Goal: Task Accomplishment & Management: Use online tool/utility

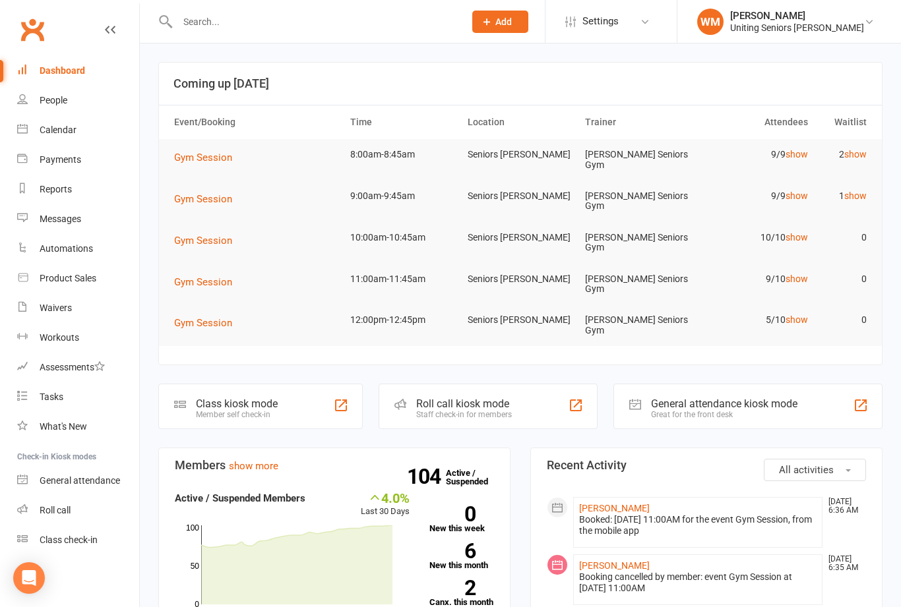
click at [104, 552] on link "Class check-in" at bounding box center [78, 541] width 122 height 30
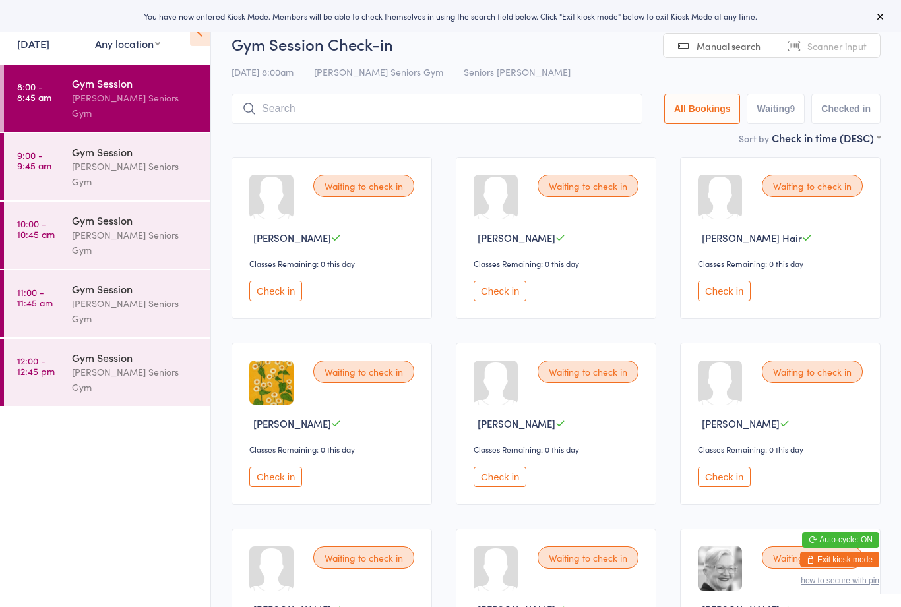
click at [836, 55] on link "Scanner input" at bounding box center [827, 46] width 106 height 25
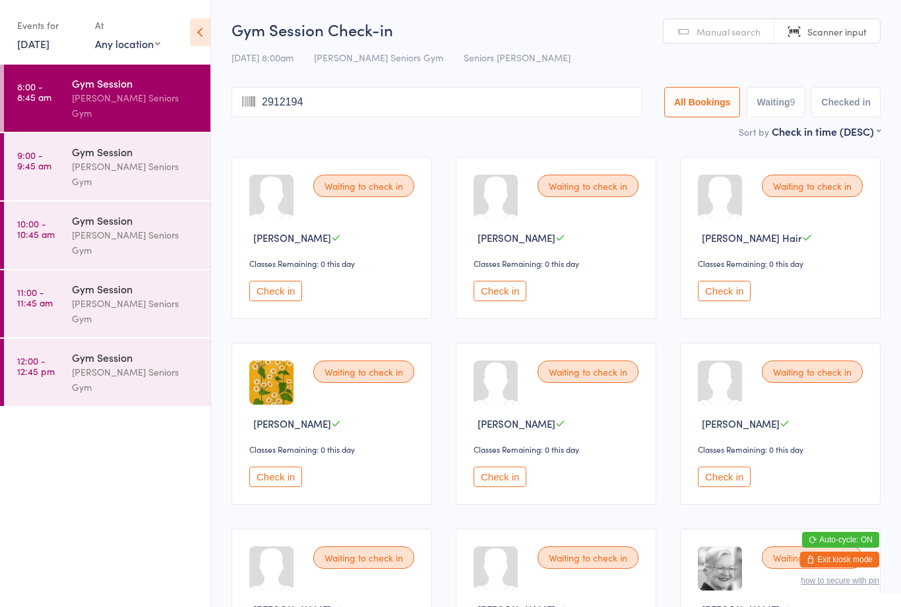
type input "29121942"
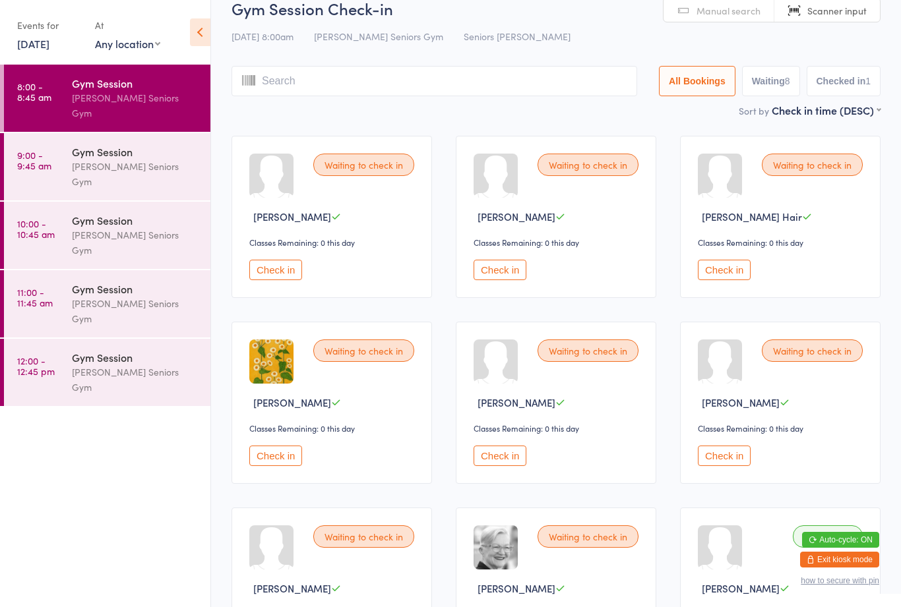
scroll to position [20, 0]
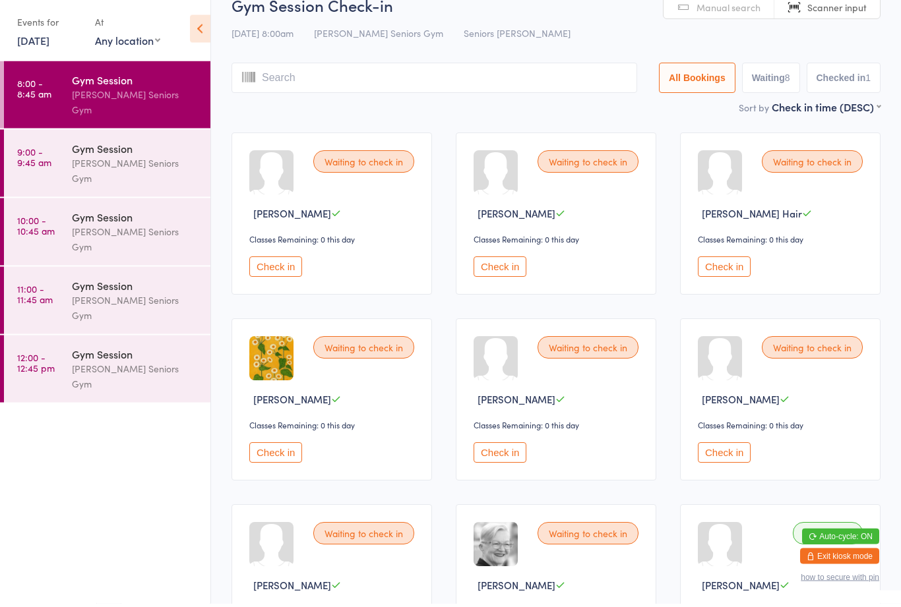
click at [520, 265] on button "Check in" at bounding box center [500, 270] width 53 height 20
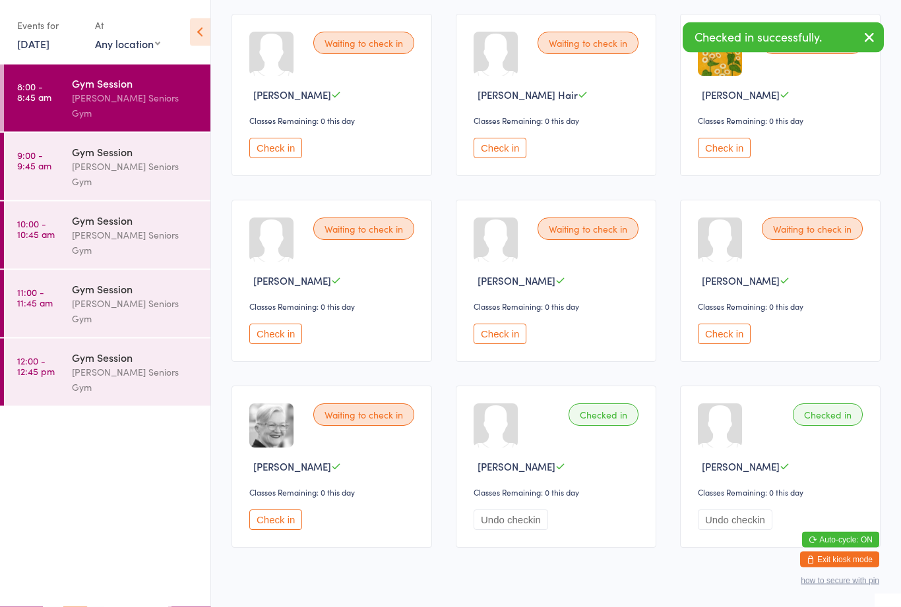
scroll to position [144, 0]
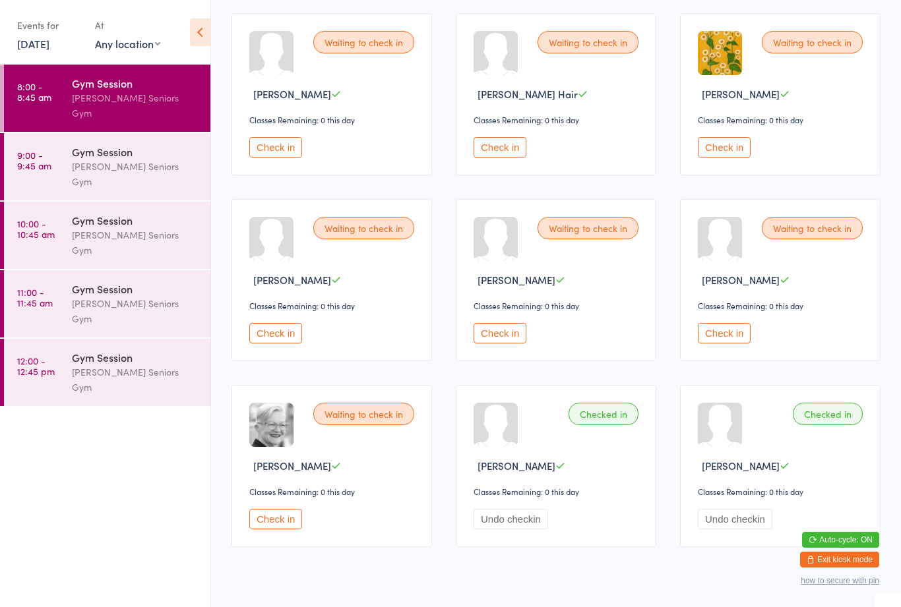
click at [534, 530] on button "Undo checkin" at bounding box center [511, 519] width 75 height 20
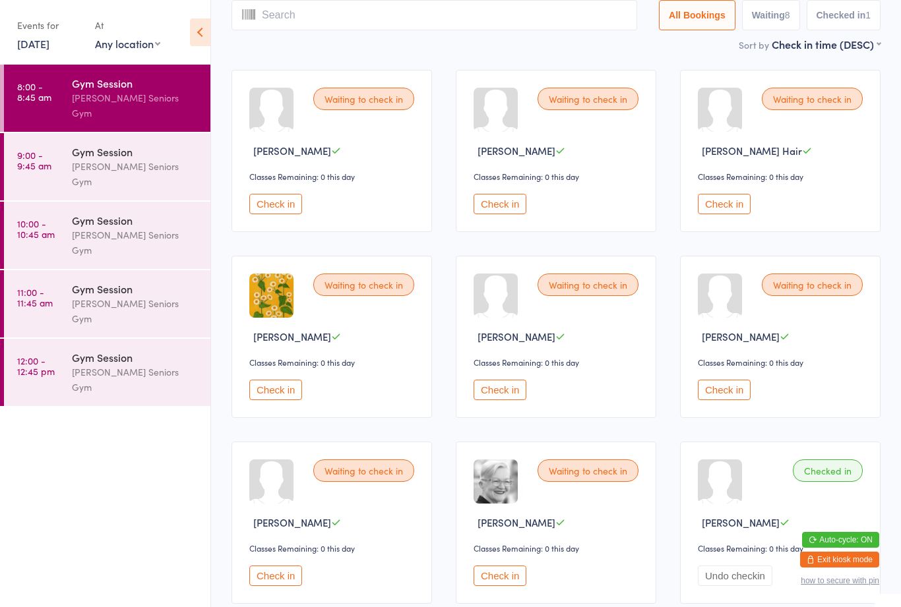
click at [521, 7] on input "search" at bounding box center [434, 15] width 406 height 30
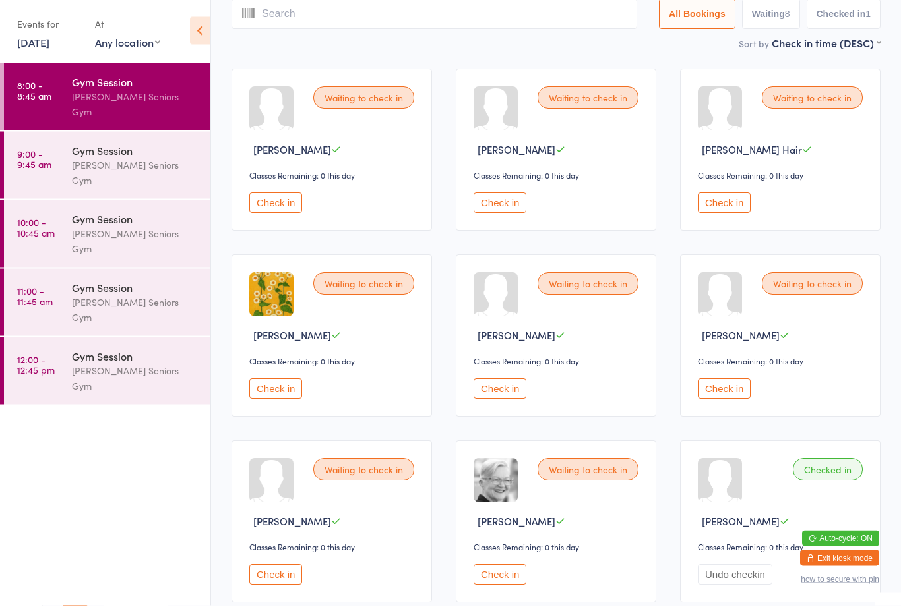
click at [714, 215] on button "Check in" at bounding box center [724, 205] width 53 height 20
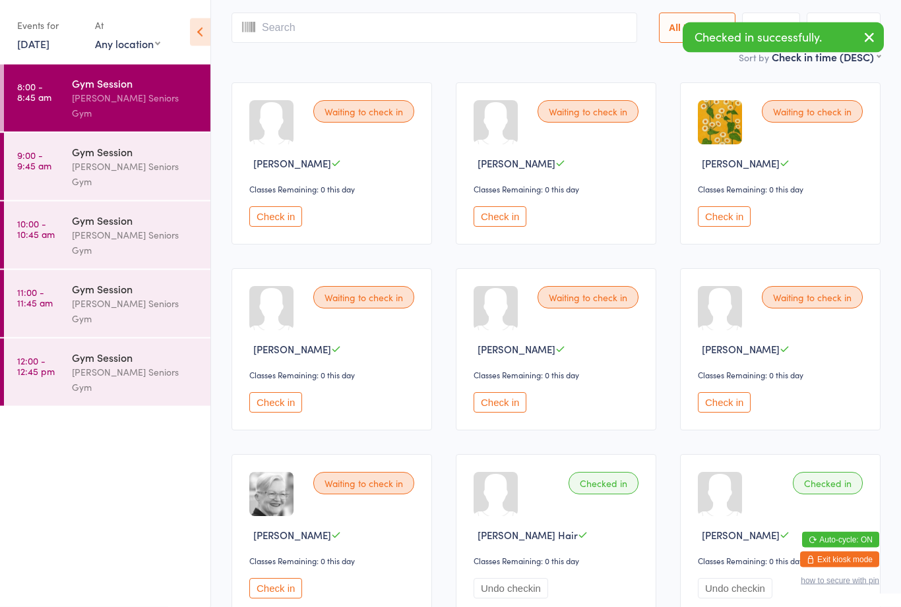
scroll to position [40, 0]
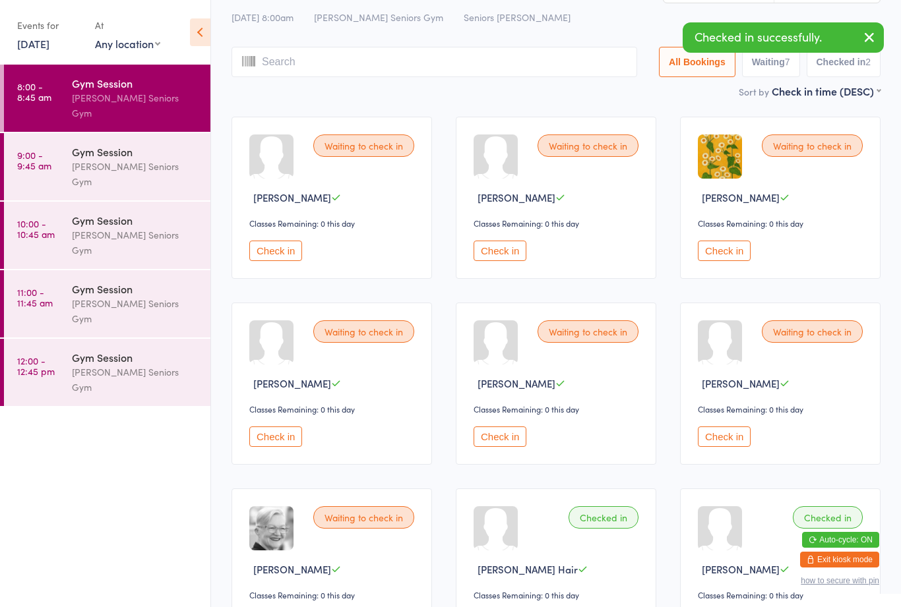
click at [489, 77] on input "search" at bounding box center [434, 62] width 406 height 30
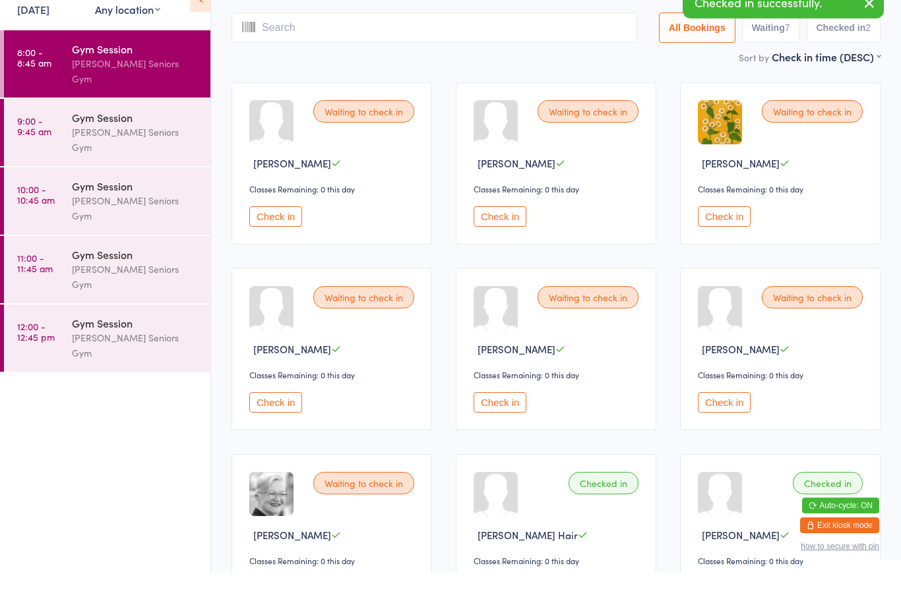
scroll to position [42, 0]
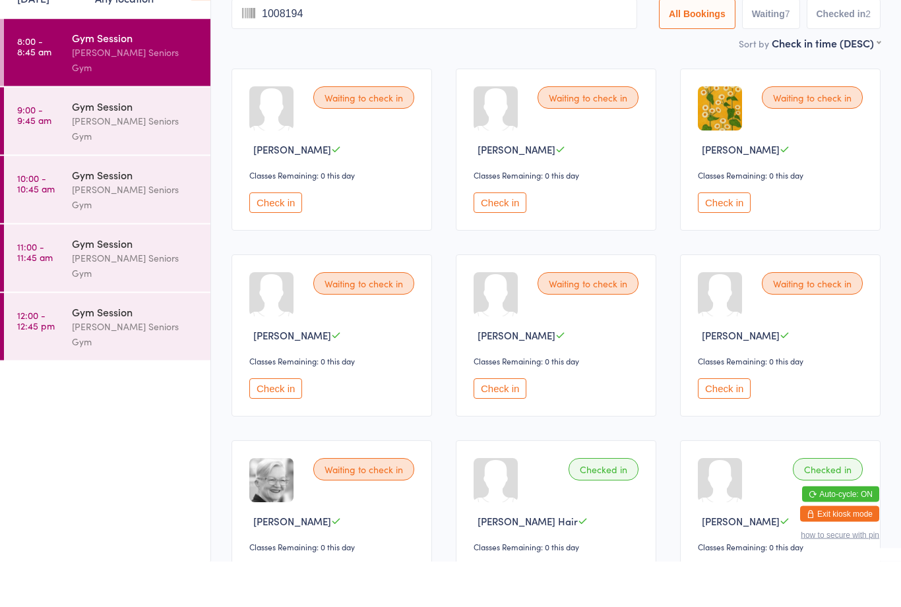
type input "10081942"
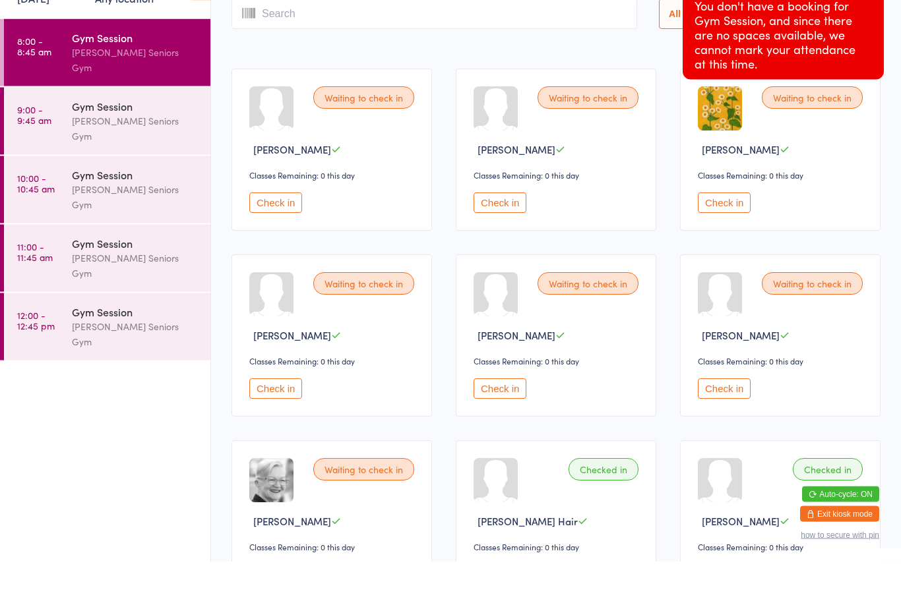
scroll to position [0, 0]
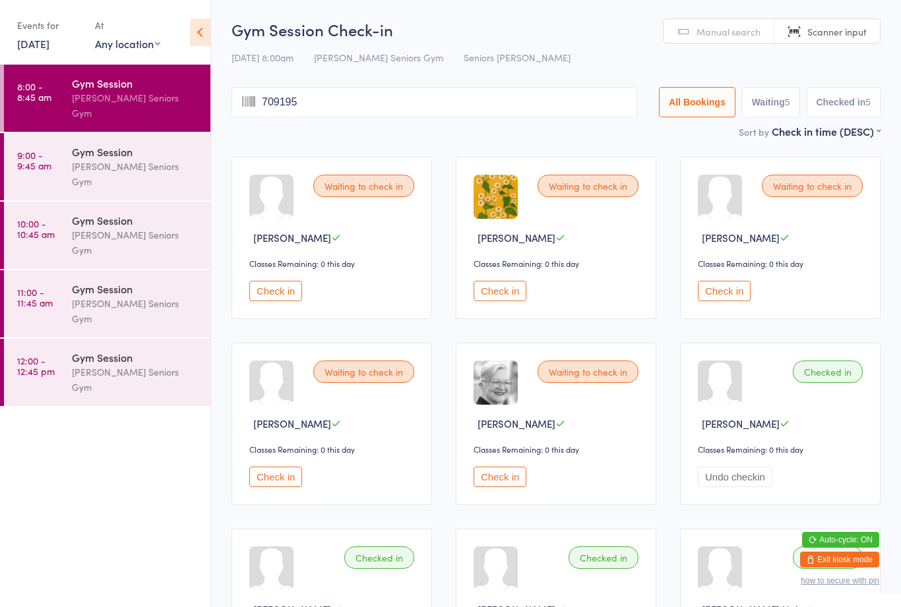
type input "7091954"
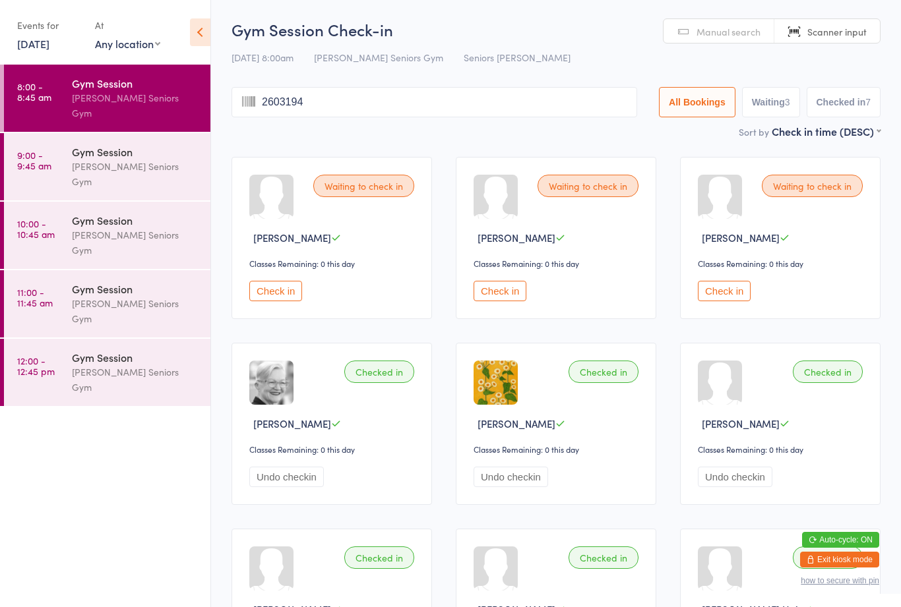
type input "26031948"
type input "20071943"
type input "3101942"
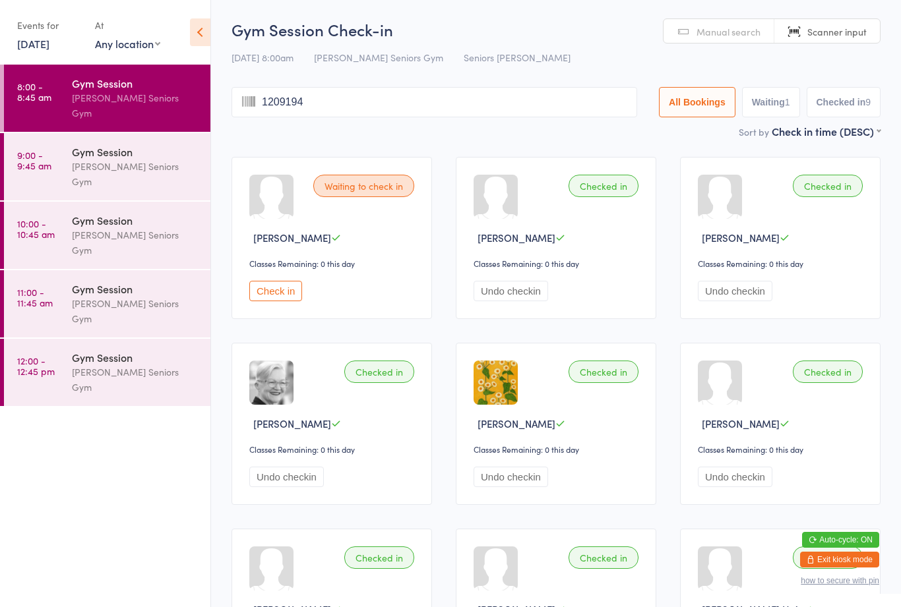
type input "12091946"
type input "29121955"
click at [284, 293] on button "Check in" at bounding box center [275, 291] width 53 height 20
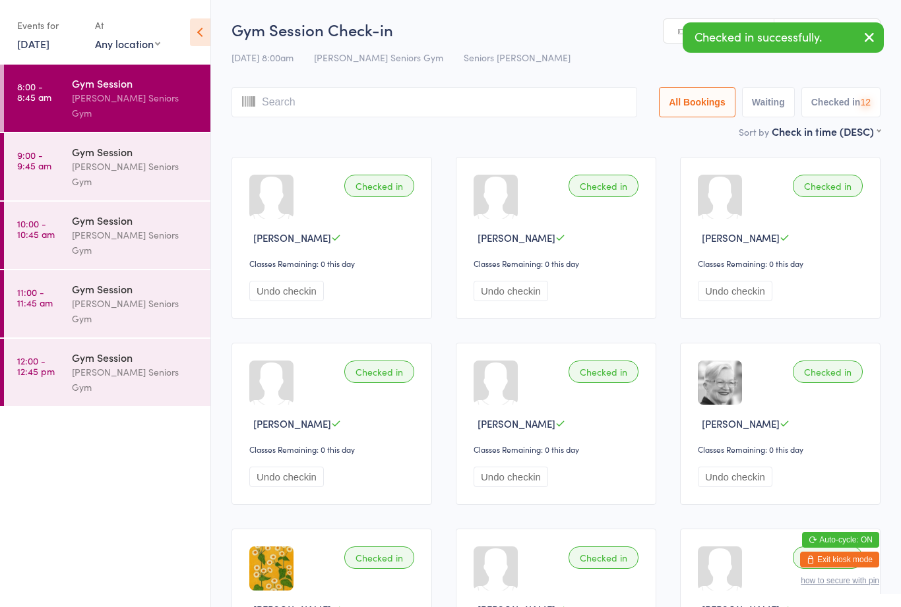
click at [408, 92] on input "search" at bounding box center [434, 102] width 406 height 30
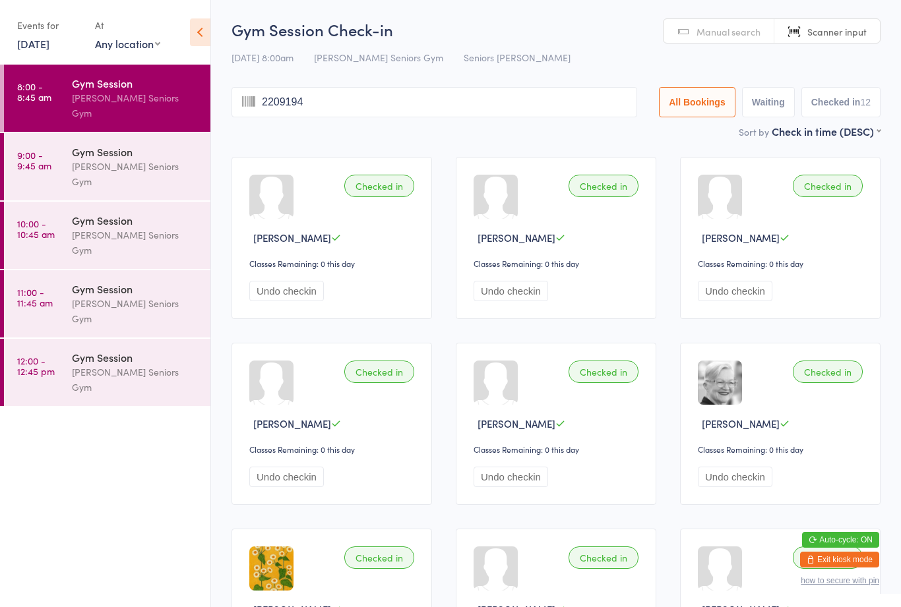
type input "22091944"
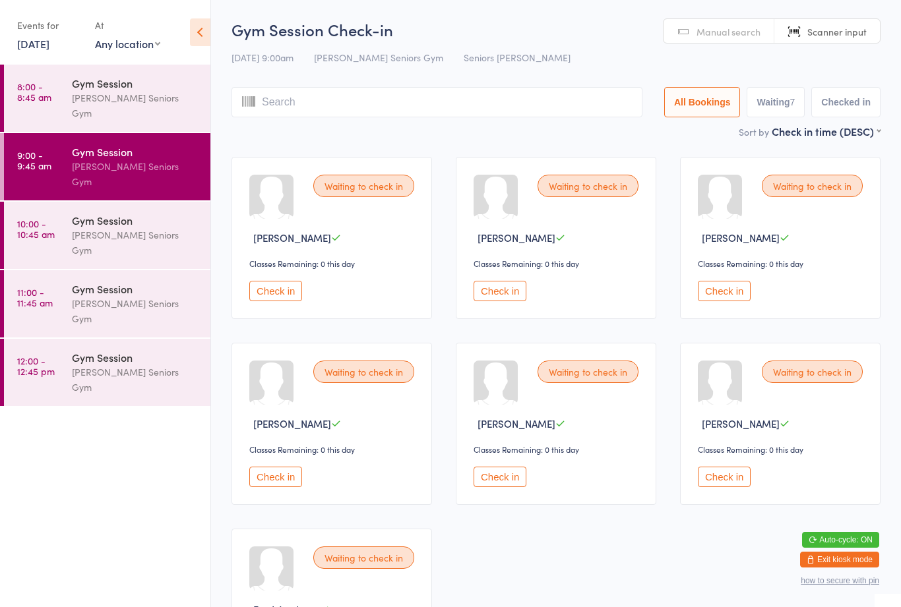
click at [724, 36] on span "Manual search" at bounding box center [728, 31] width 64 height 13
click at [832, 31] on span "Scanner input" at bounding box center [836, 31] width 59 height 13
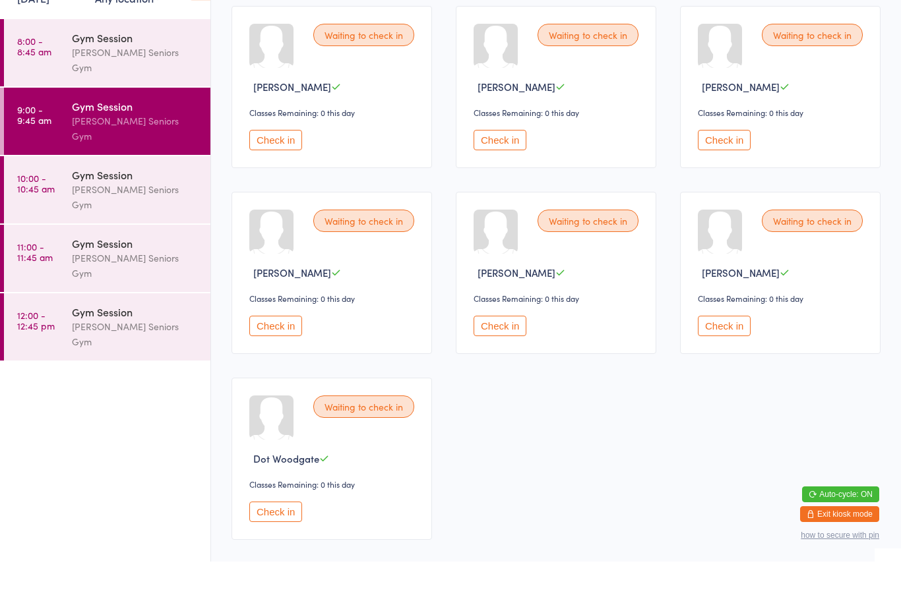
scroll to position [116, 0]
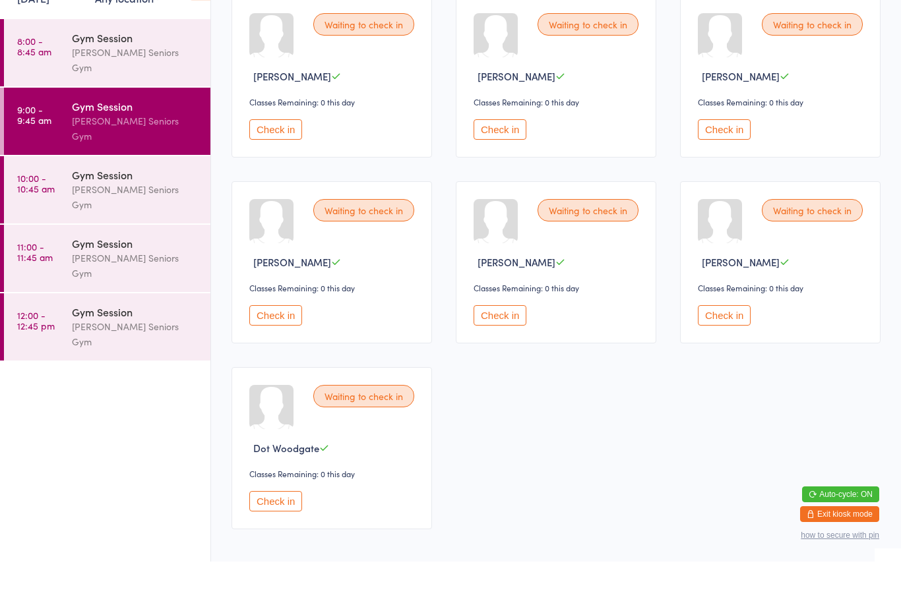
type input "15051952"
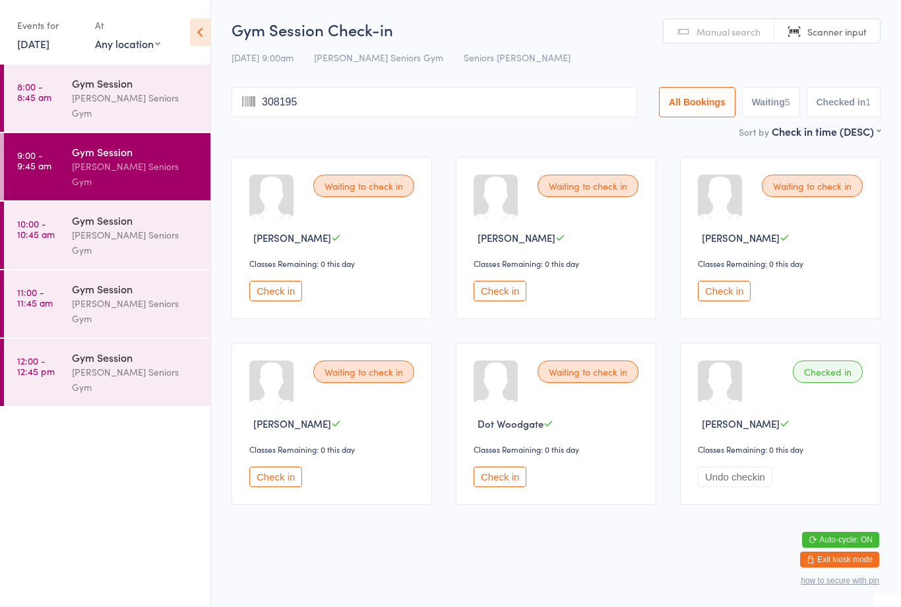
type input "3081952"
type input "3101954"
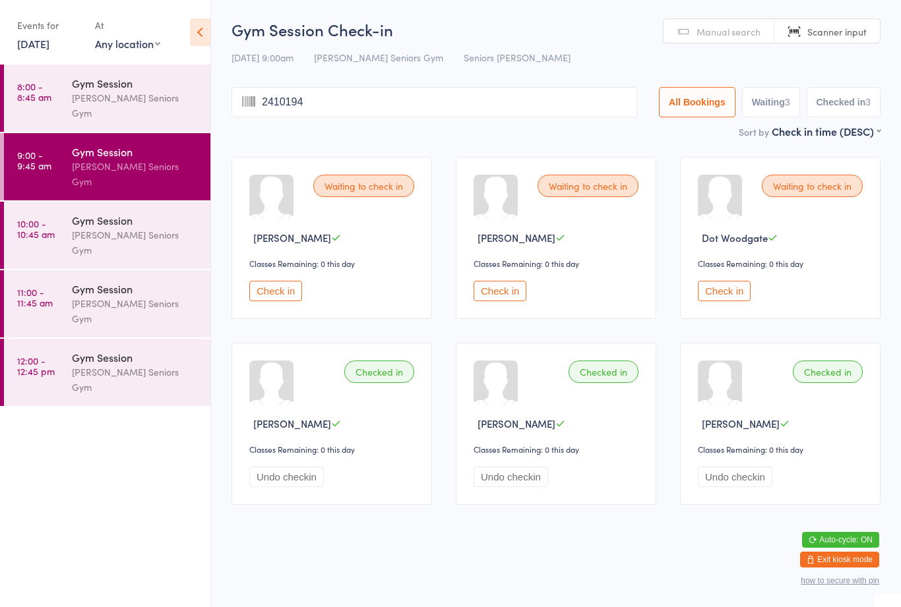
type input "24101946"
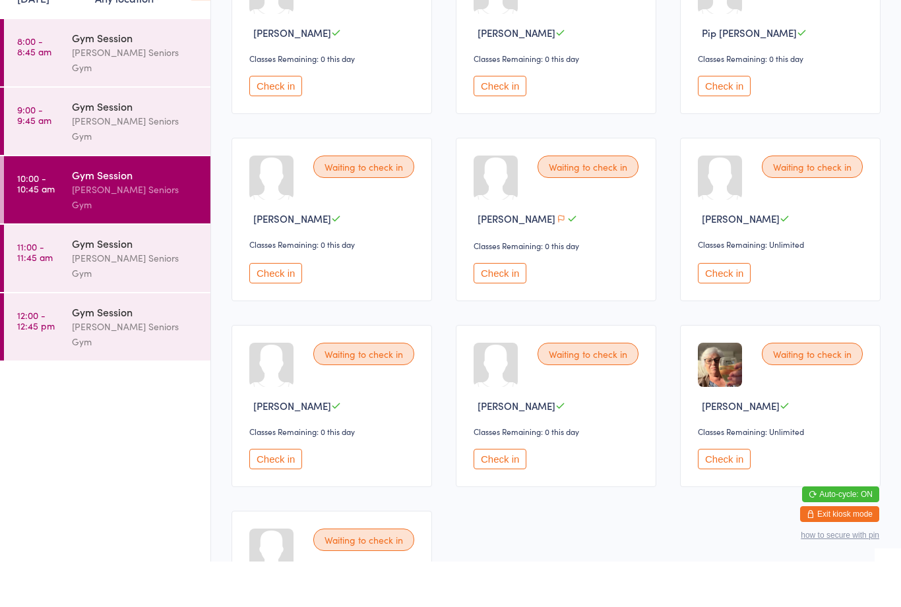
scroll to position [168, 0]
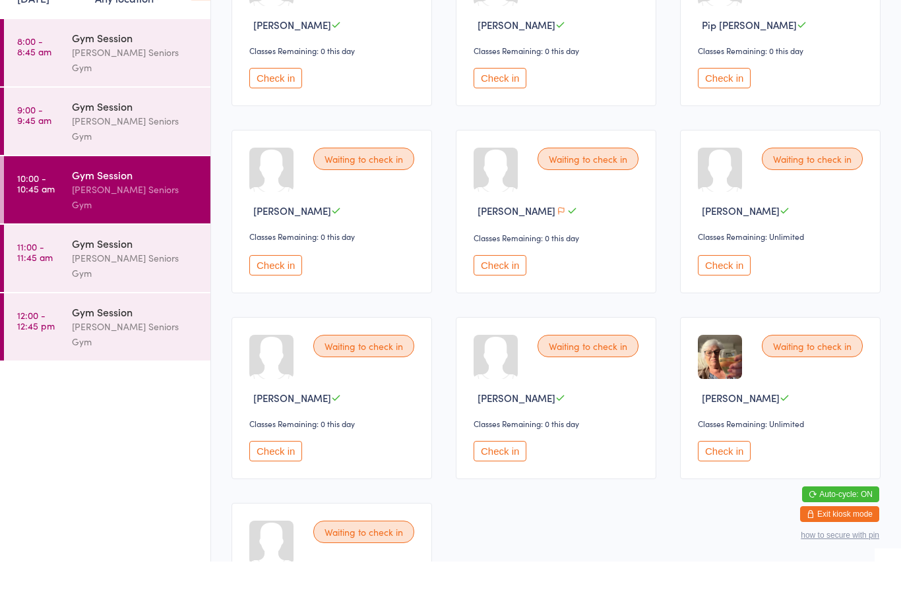
click at [266, 487] on button "Check in" at bounding box center [275, 497] width 53 height 20
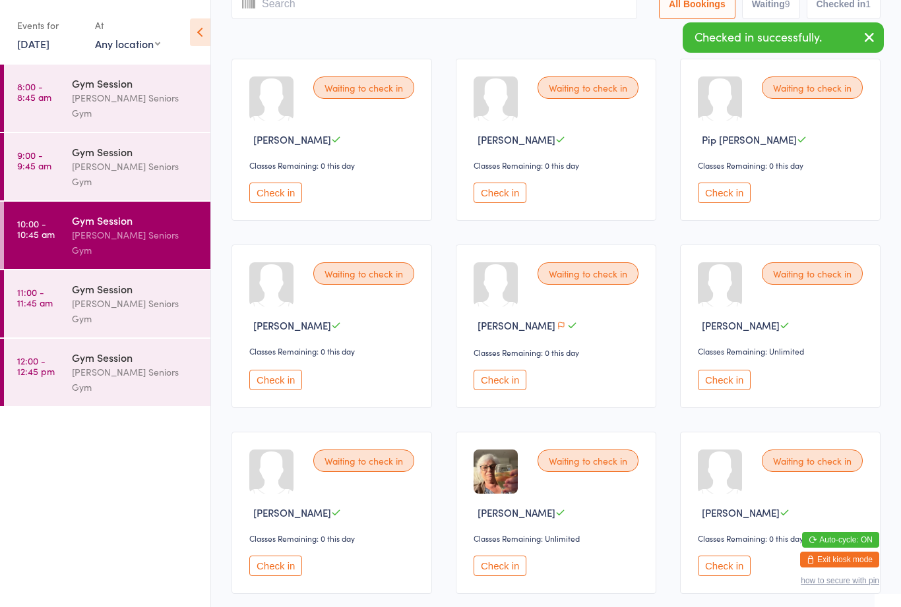
scroll to position [100, 0]
click at [262, 389] on button "Check in" at bounding box center [275, 379] width 53 height 20
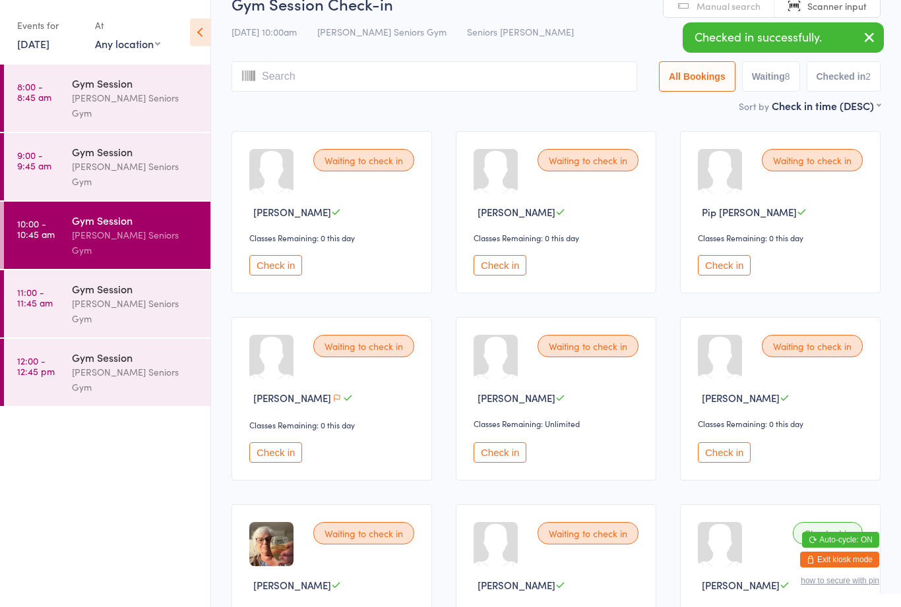
click at [376, 75] on input "search" at bounding box center [434, 76] width 406 height 30
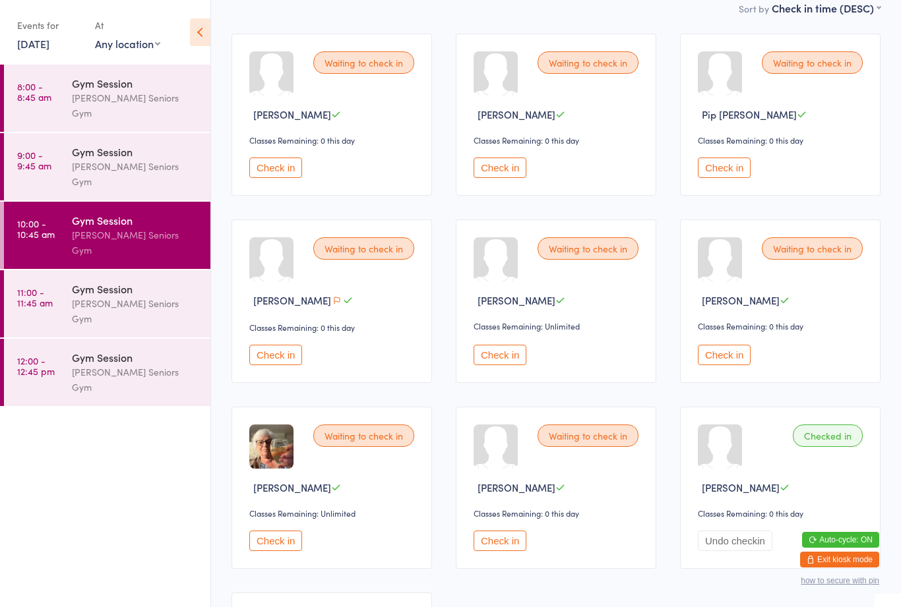
scroll to position [0, 0]
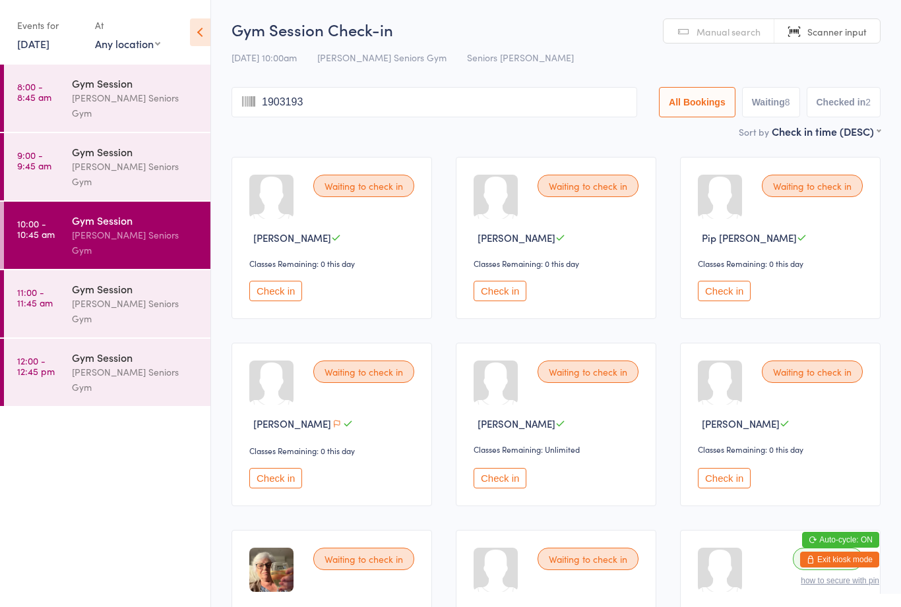
type input "19031939"
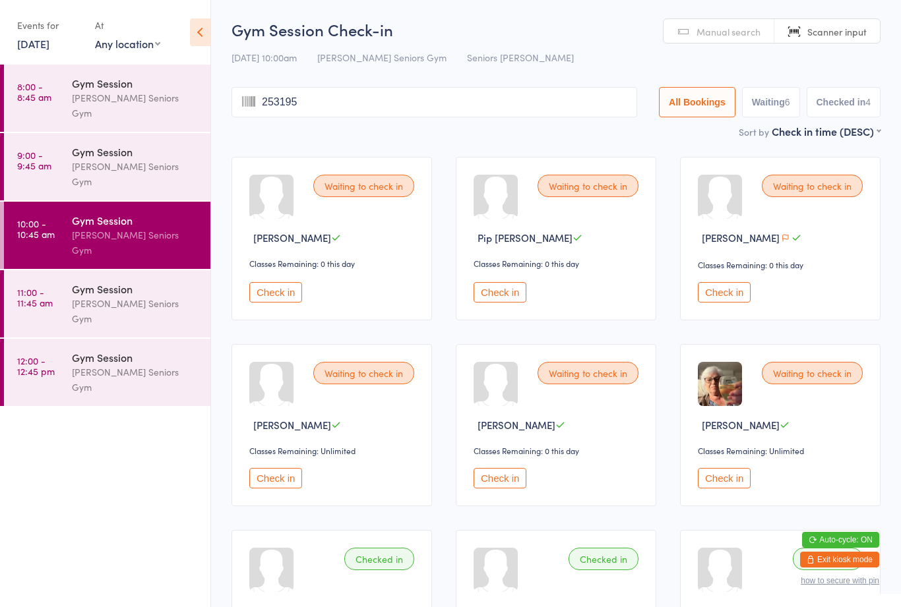
type input "2531955"
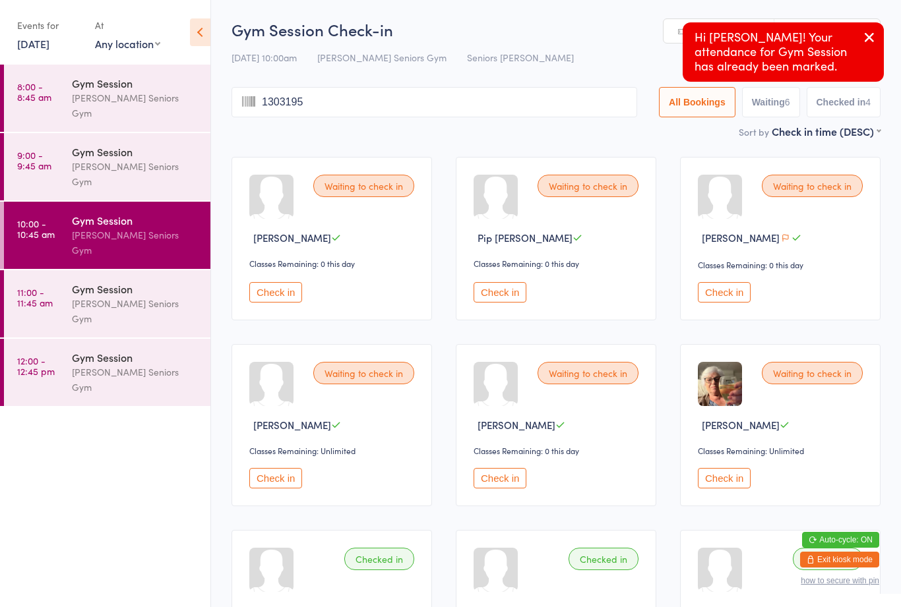
type input "13031951"
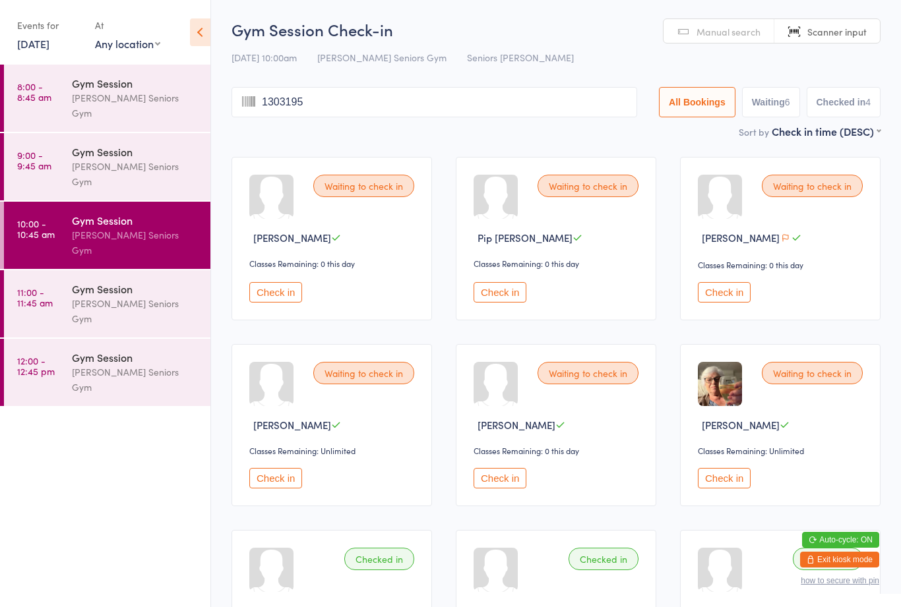
type input "13031951"
type input "21111939"
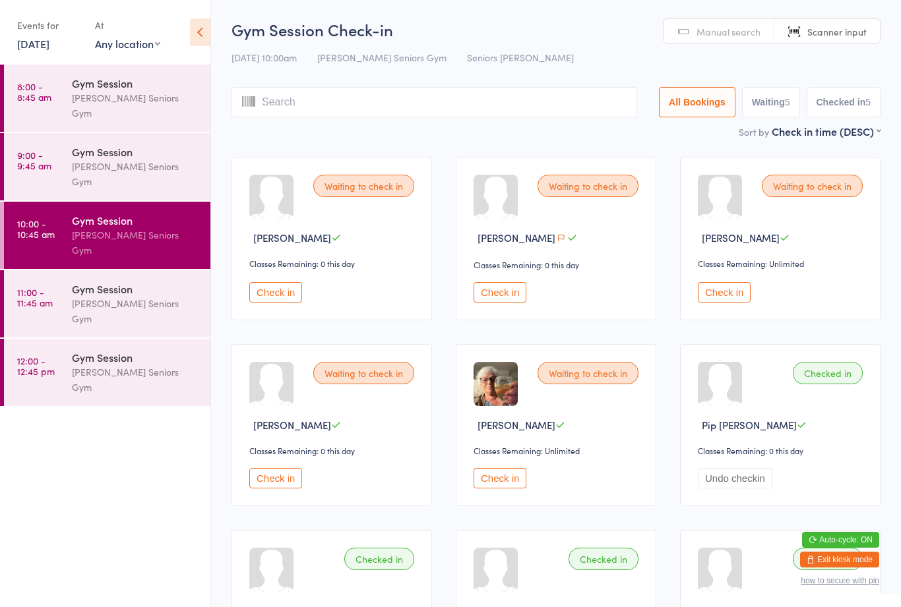
click at [506, 489] on button "Check in" at bounding box center [500, 478] width 53 height 20
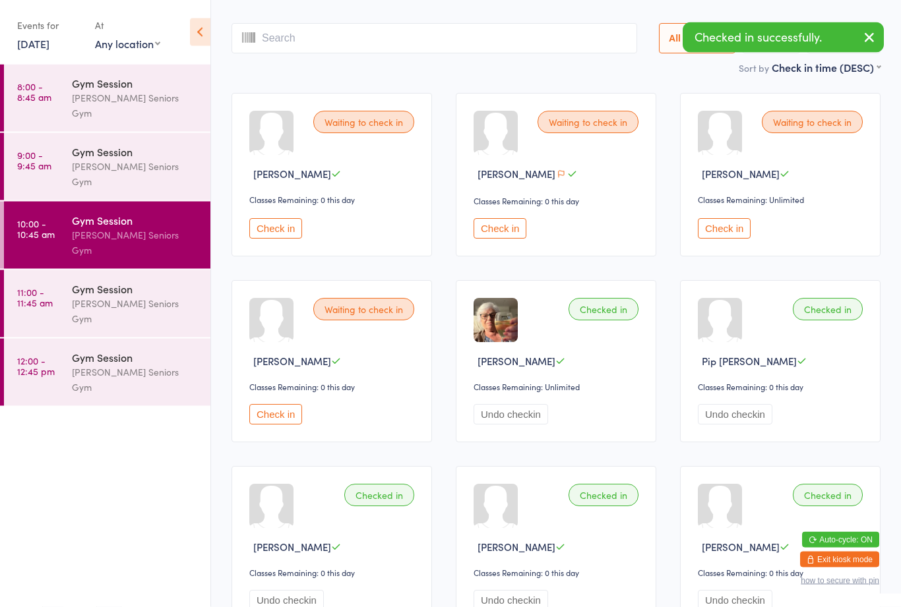
scroll to position [64, 0]
click at [706, 230] on button "Check in" at bounding box center [724, 228] width 53 height 20
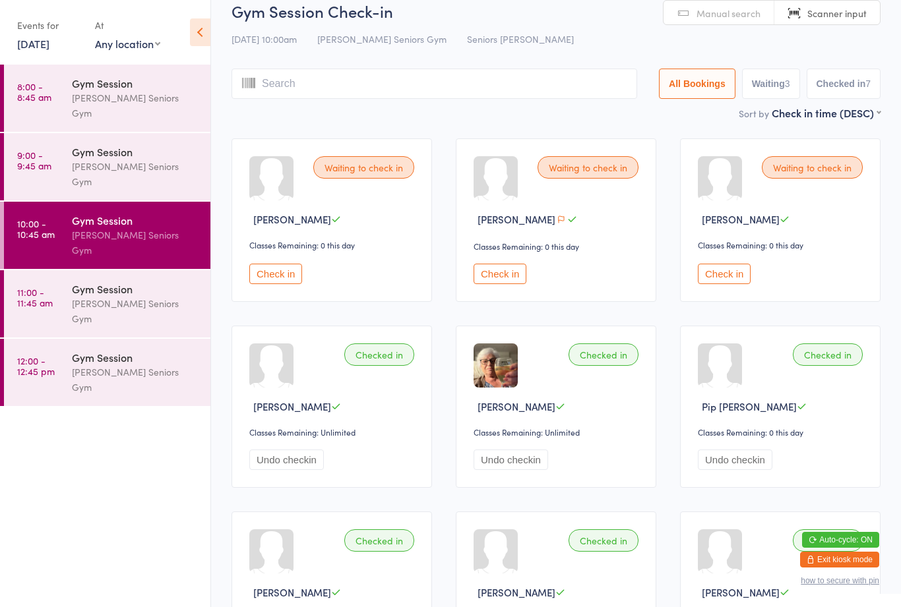
scroll to position [0, 0]
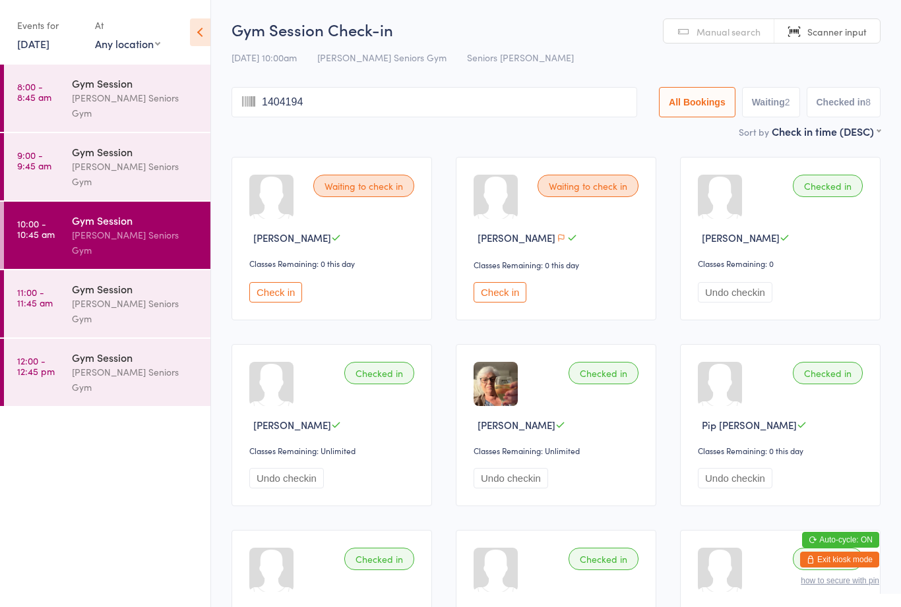
type input "14041943"
click at [288, 277] on div "Waiting to check in [PERSON_NAME] Classes Remaining: 0 this day Check in" at bounding box center [331, 239] width 200 height 164
click at [284, 290] on button "Check in" at bounding box center [275, 292] width 53 height 20
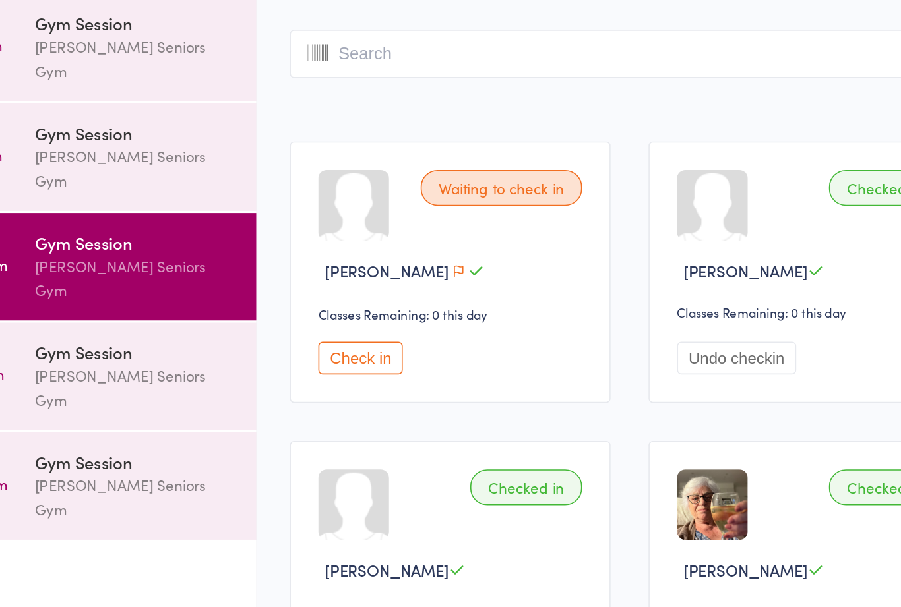
click at [231, 87] on input "search" at bounding box center [434, 102] width 406 height 30
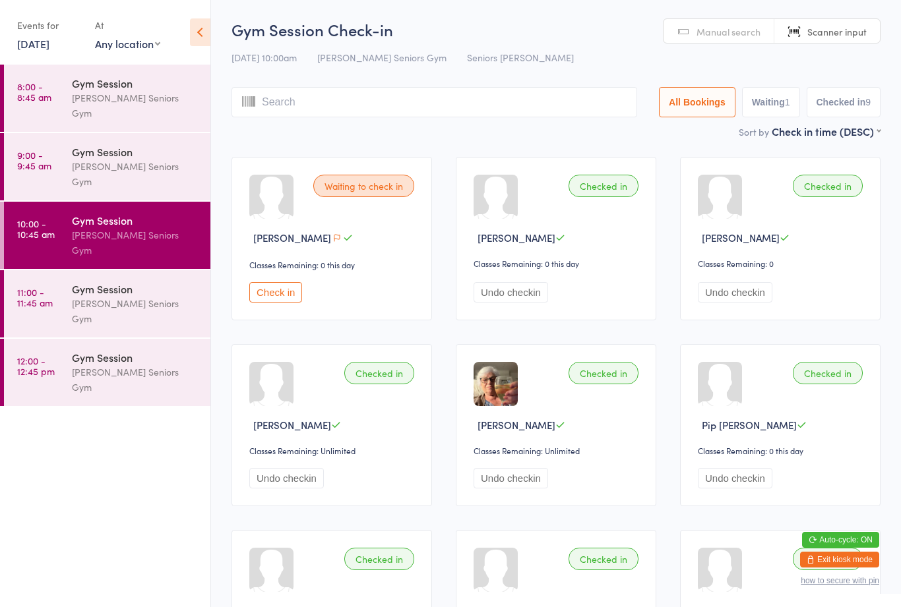
click at [148, 296] on div "[PERSON_NAME] Seniors Gym" at bounding box center [135, 311] width 127 height 30
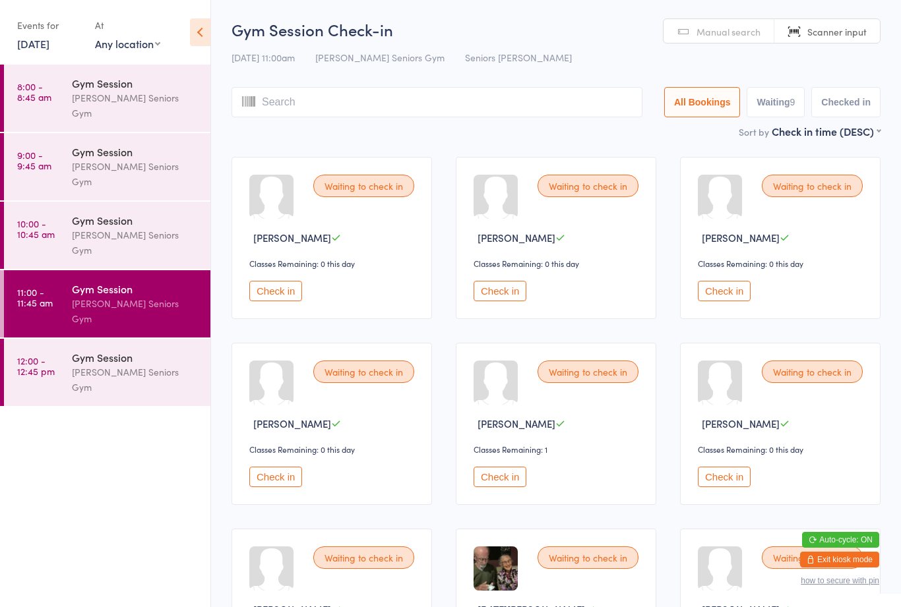
click at [117, 339] on div "Gym Session [PERSON_NAME] Seniors Gym" at bounding box center [141, 372] width 138 height 67
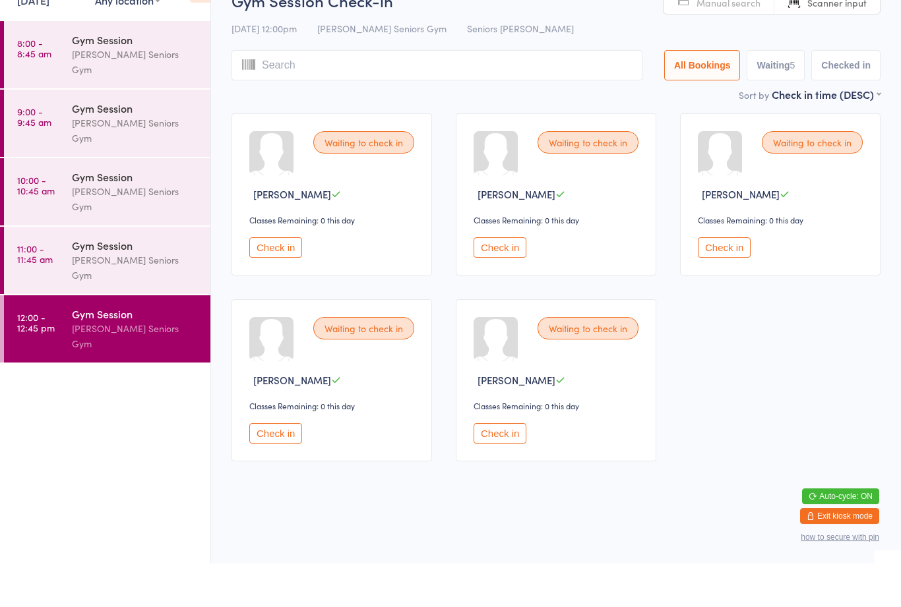
scroll to position [9, 0]
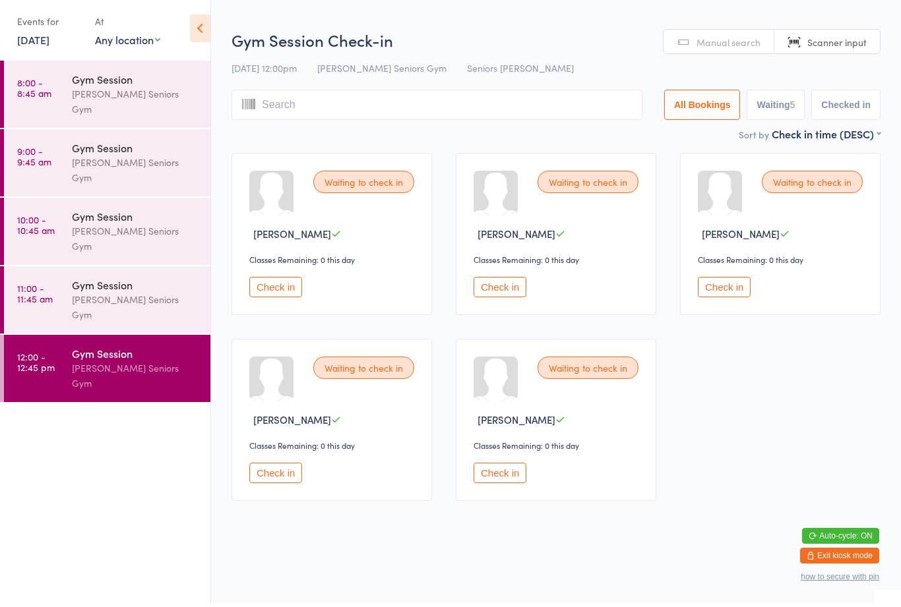
click at [121, 213] on div "Gym Session" at bounding box center [135, 220] width 127 height 15
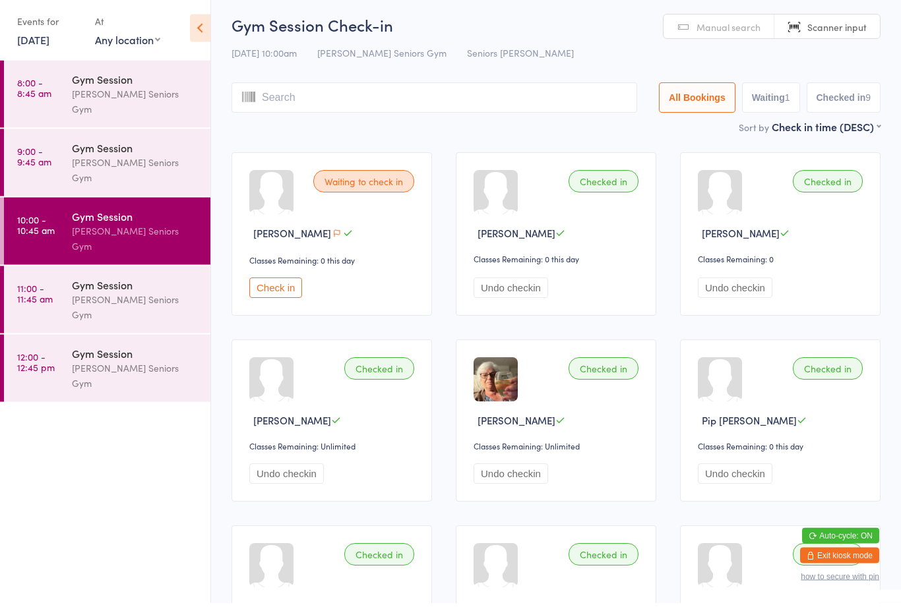
click at [288, 283] on button "Check in" at bounding box center [275, 292] width 53 height 20
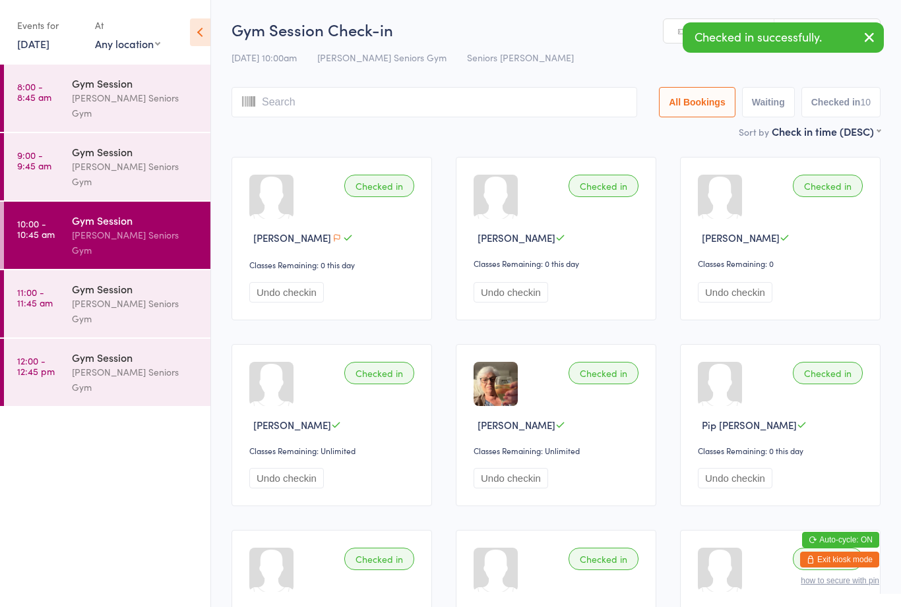
click at [174, 282] on div "Gym Session" at bounding box center [135, 289] width 127 height 15
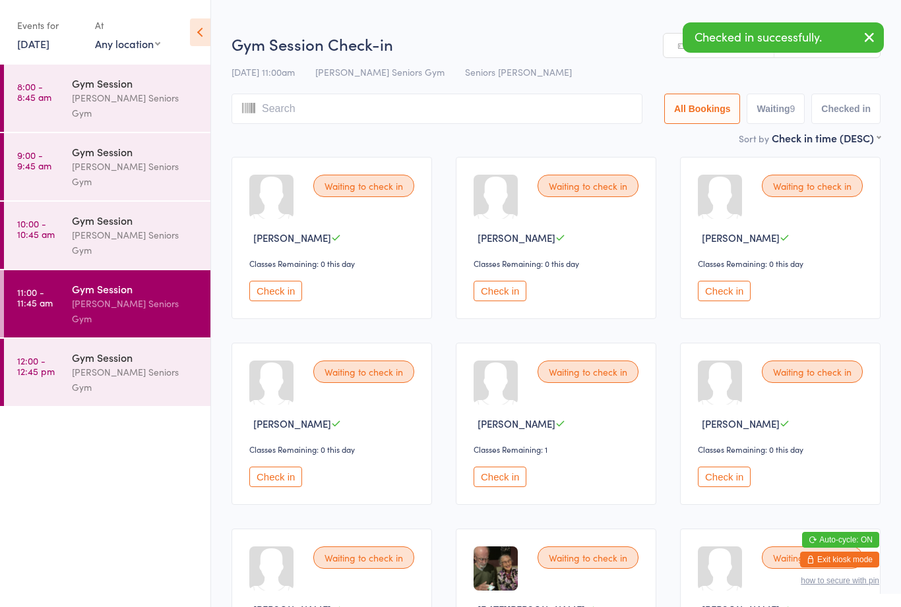
click at [173, 97] on div "[PERSON_NAME] Seniors Gym" at bounding box center [135, 105] width 127 height 30
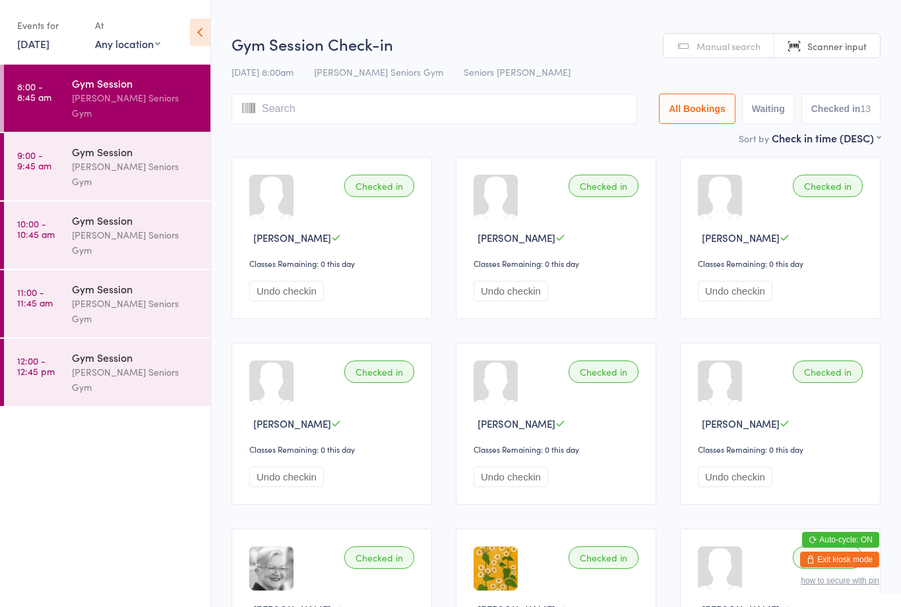
click at [159, 144] on div "Gym Session" at bounding box center [135, 151] width 127 height 15
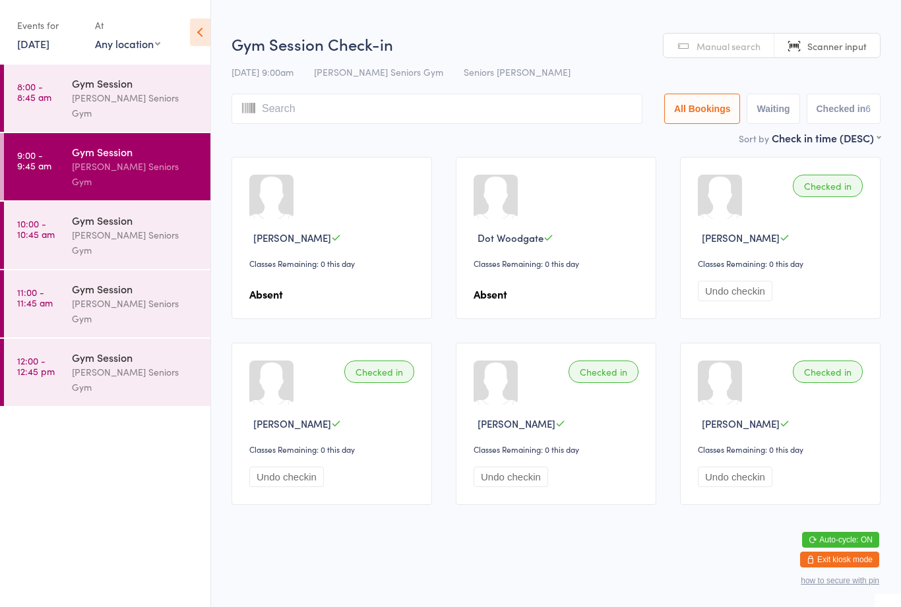
click at [168, 228] on div "[PERSON_NAME] Seniors Gym" at bounding box center [135, 243] width 127 height 30
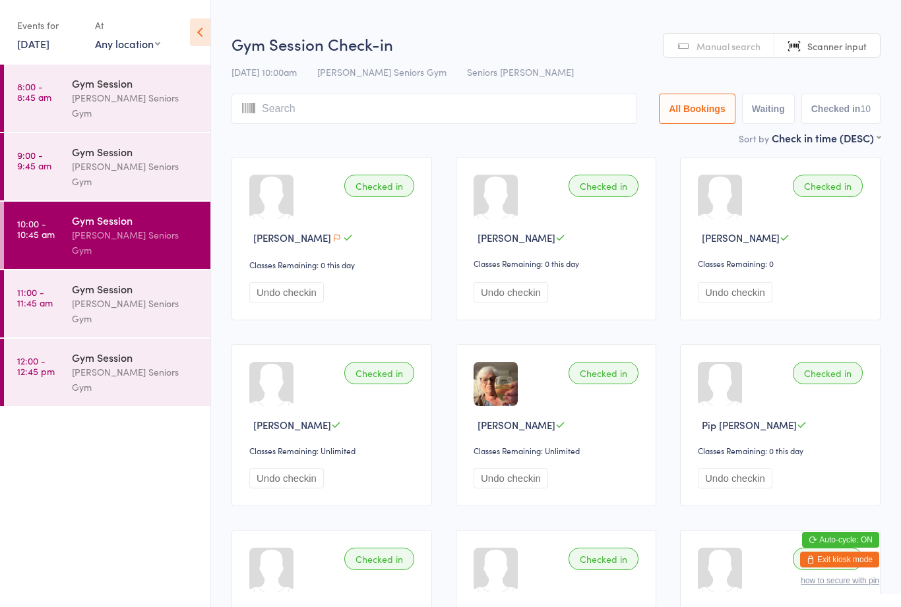
click at [162, 82] on div "Gym Session" at bounding box center [135, 83] width 127 height 15
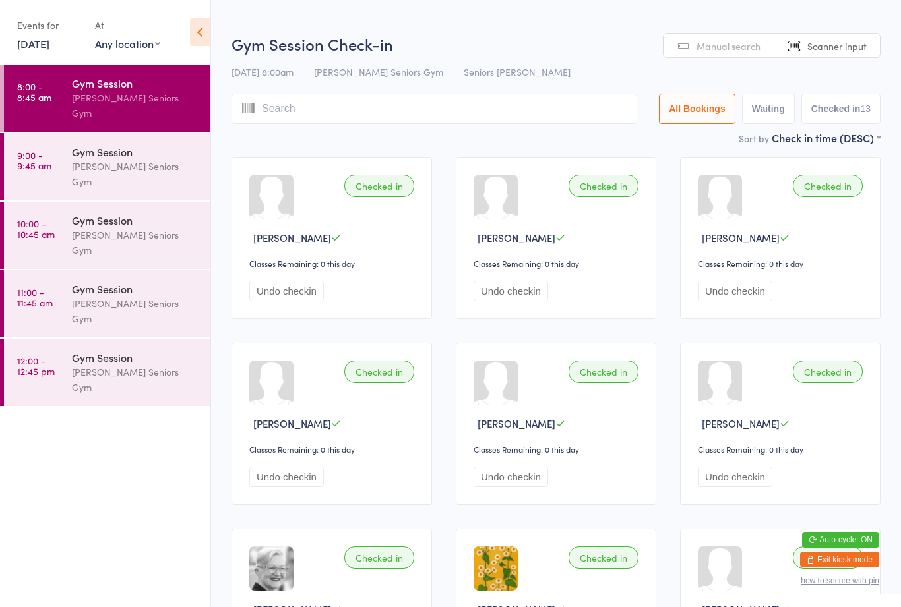
click at [130, 220] on div "Gym Session [PERSON_NAME] Seniors Gym" at bounding box center [141, 235] width 138 height 67
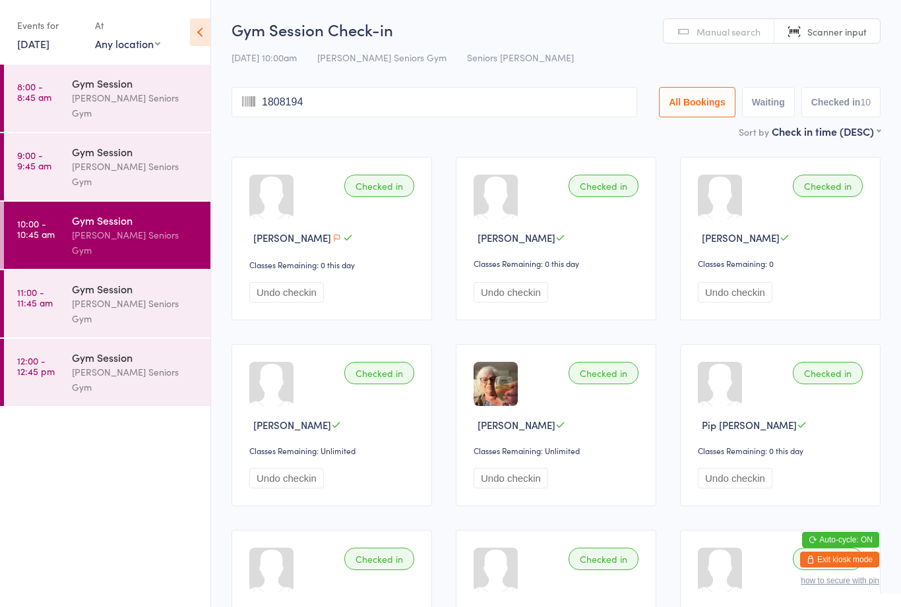
type input "18081941"
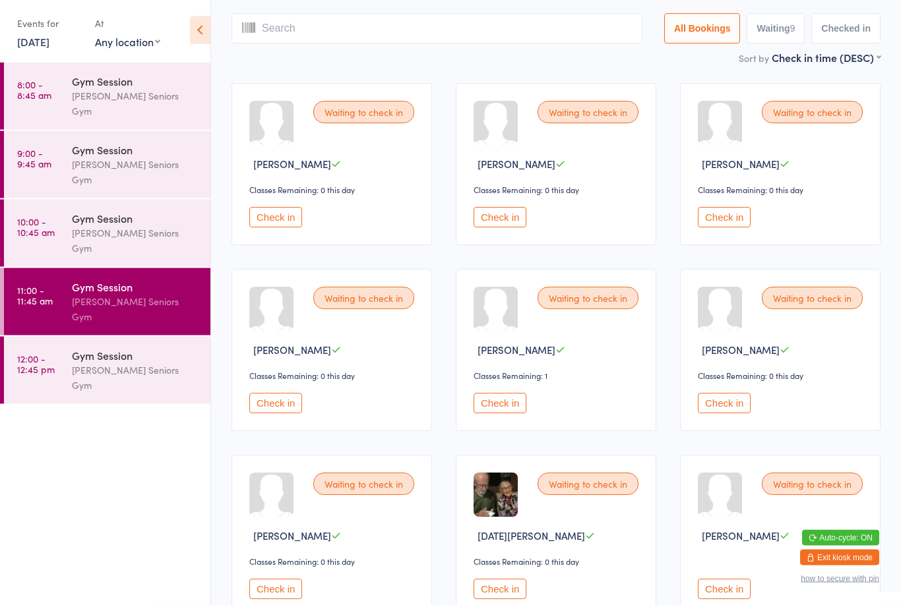
click at [136, 228] on div "[PERSON_NAME] Seniors Gym" at bounding box center [135, 243] width 127 height 30
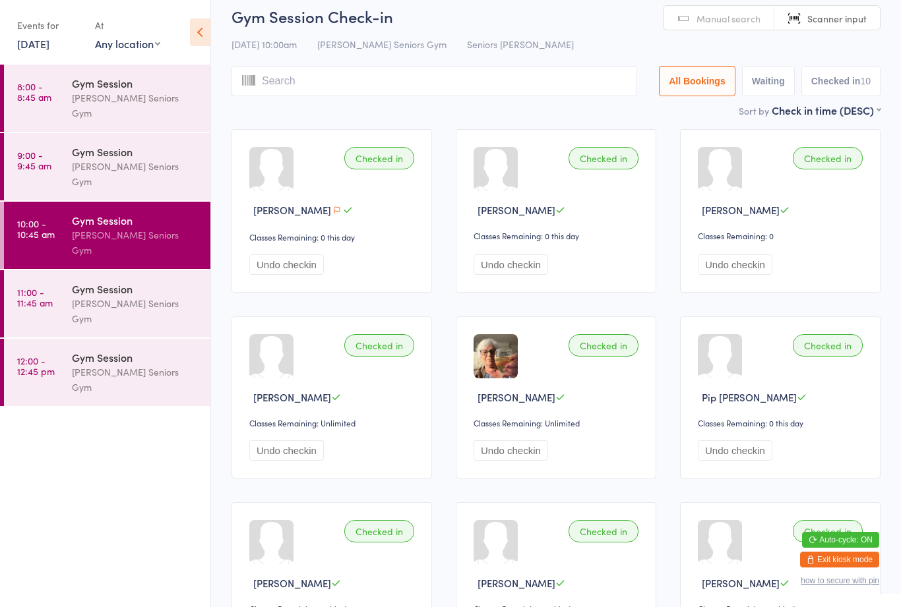
scroll to position [20, 0]
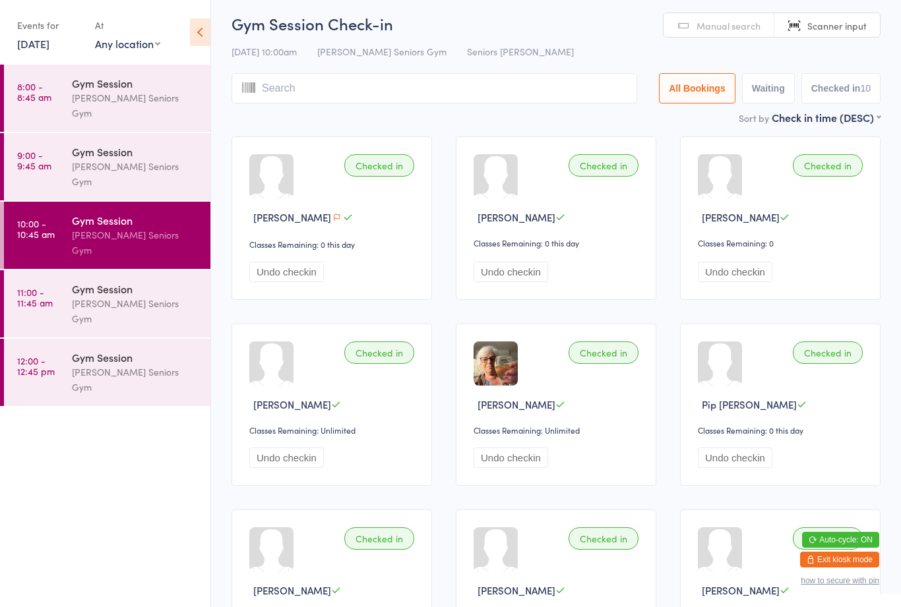
click at [153, 282] on div "Gym Session" at bounding box center [135, 289] width 127 height 15
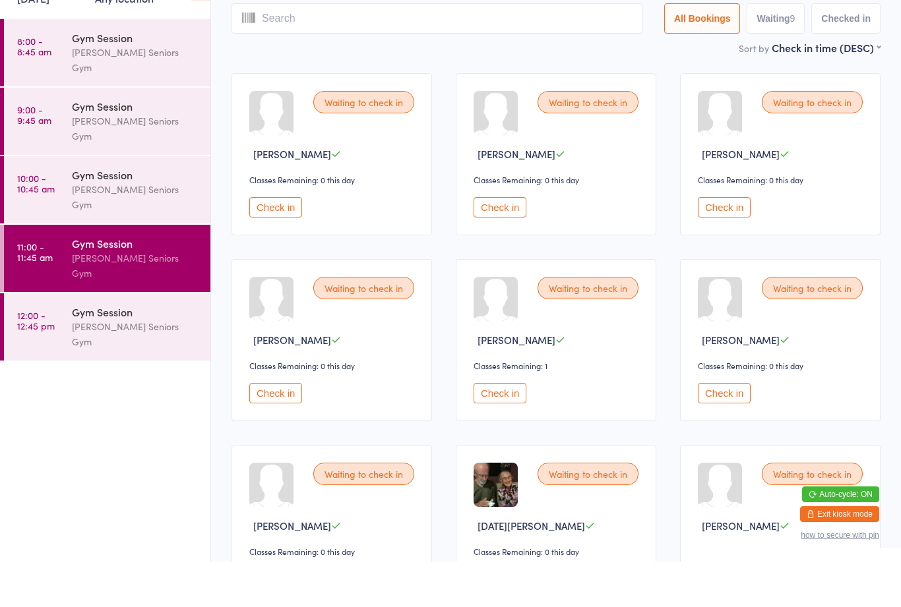
scroll to position [198, 0]
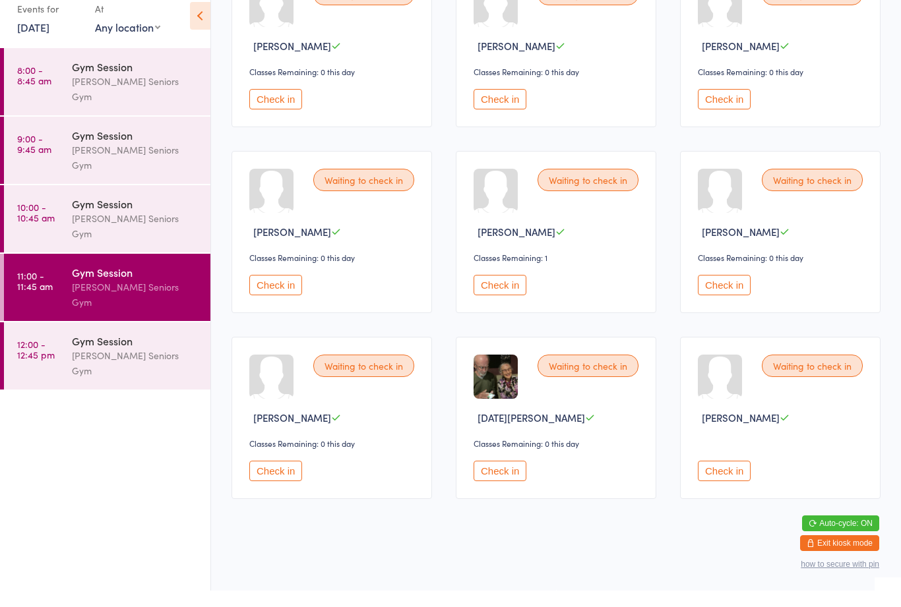
click at [128, 350] on div "Gym Session" at bounding box center [135, 357] width 127 height 15
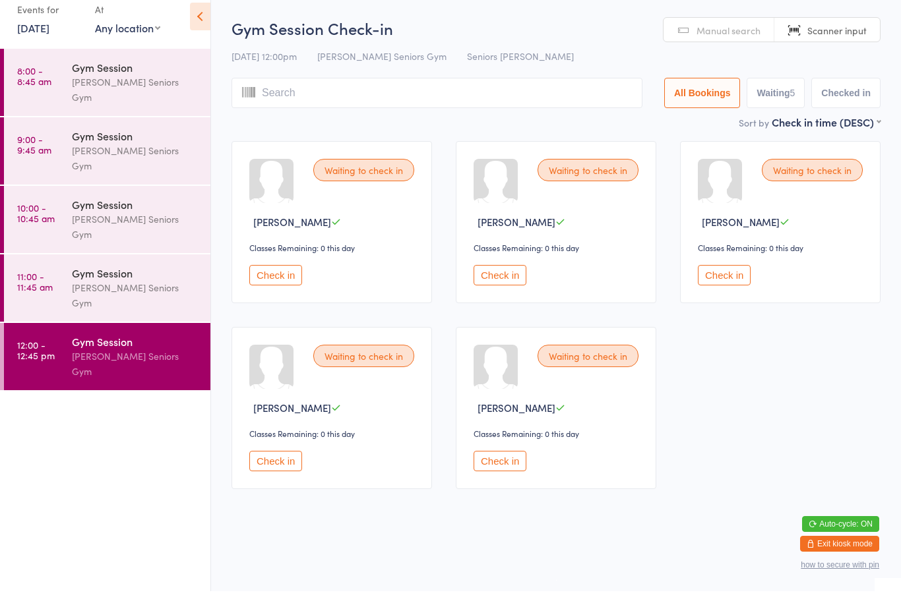
scroll to position [9, 0]
click at [144, 228] on div "[PERSON_NAME] Seniors Gym" at bounding box center [135, 243] width 127 height 30
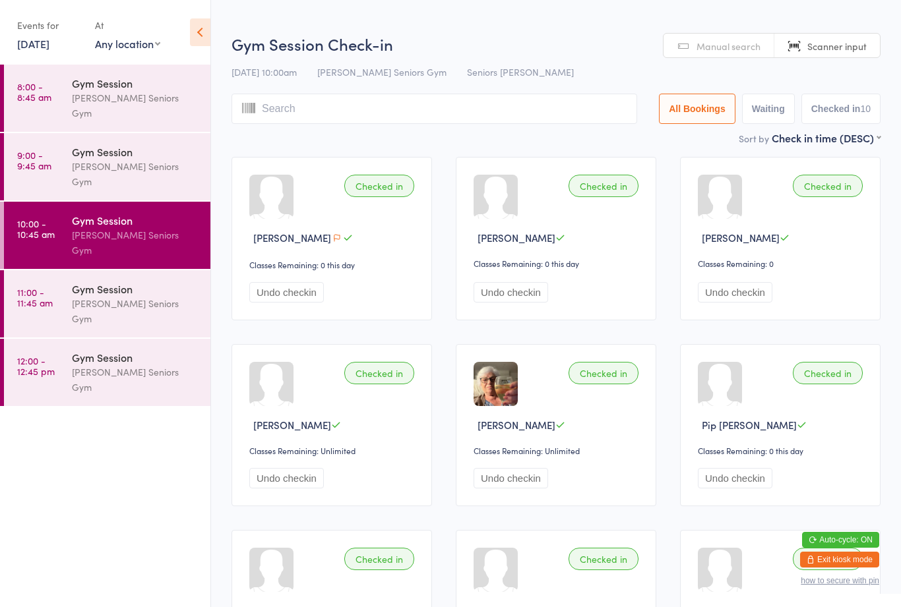
click at [156, 282] on div "Gym Session" at bounding box center [135, 289] width 127 height 15
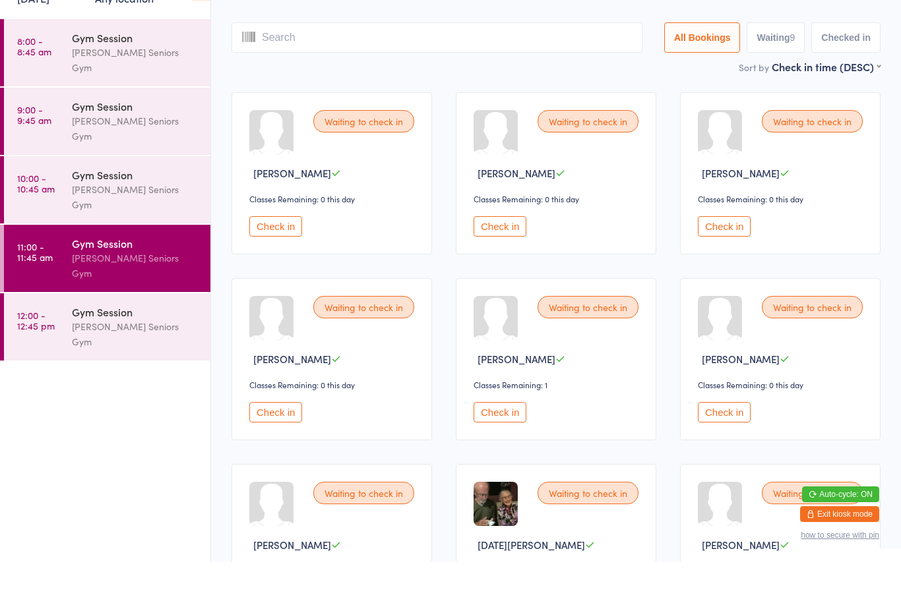
scroll to position [23, 0]
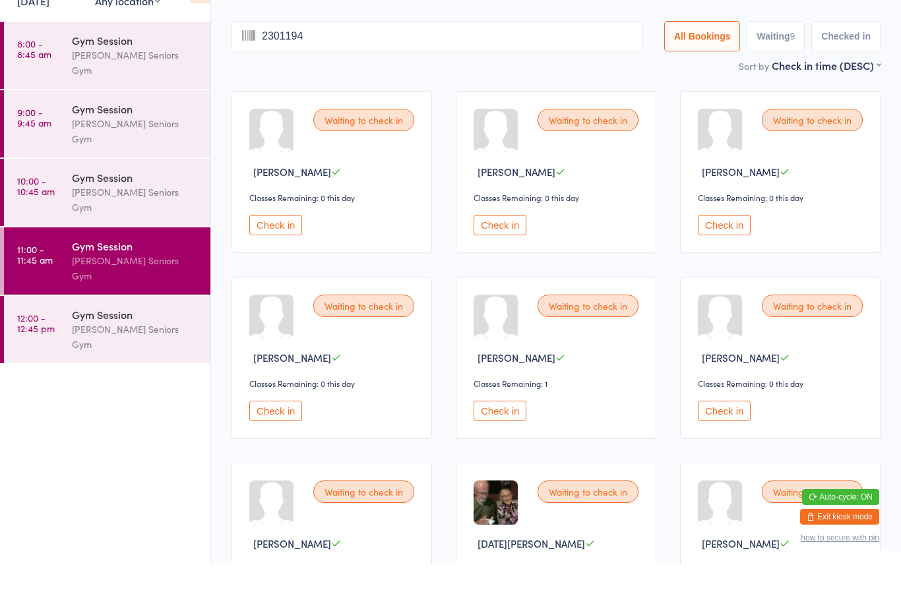
type input "23011949"
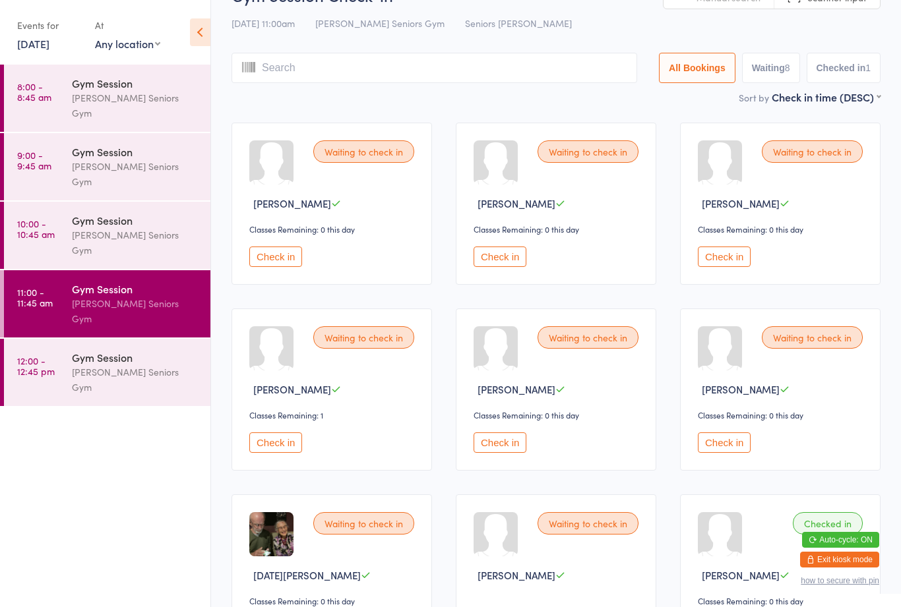
scroll to position [0, 0]
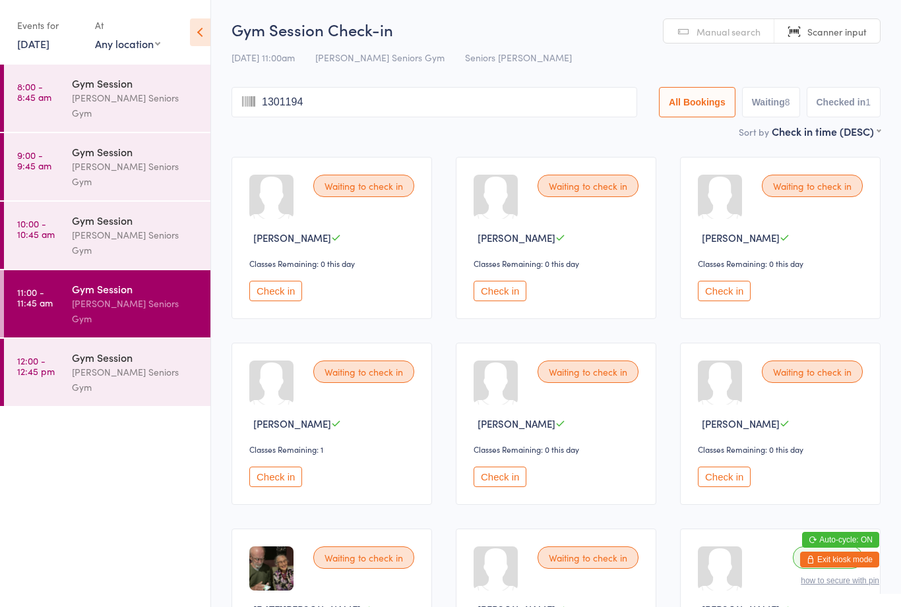
type input "13011946"
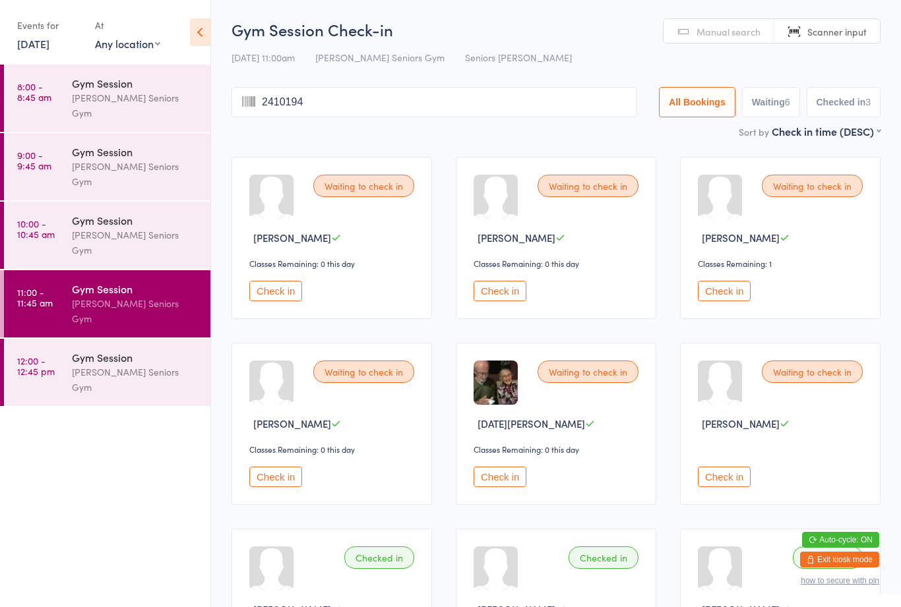
type input "24101945"
type input "1021955"
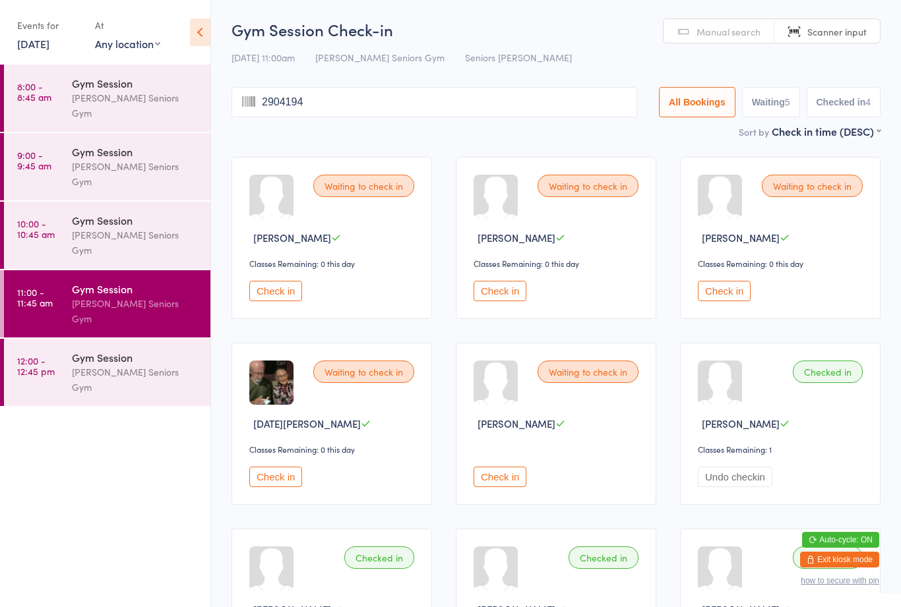
type input "29041941"
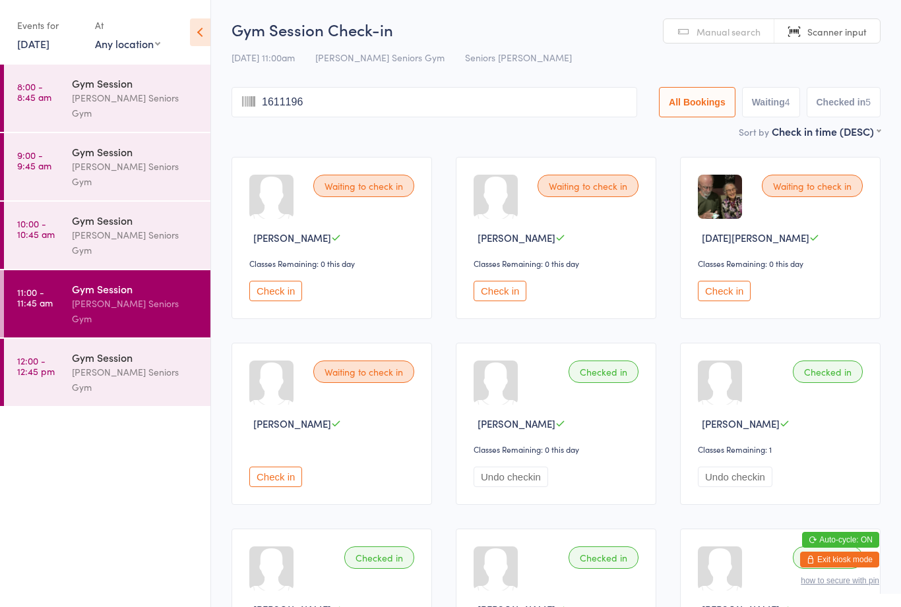
type input "16111960"
